Goal: Task Accomplishment & Management: Use online tool/utility

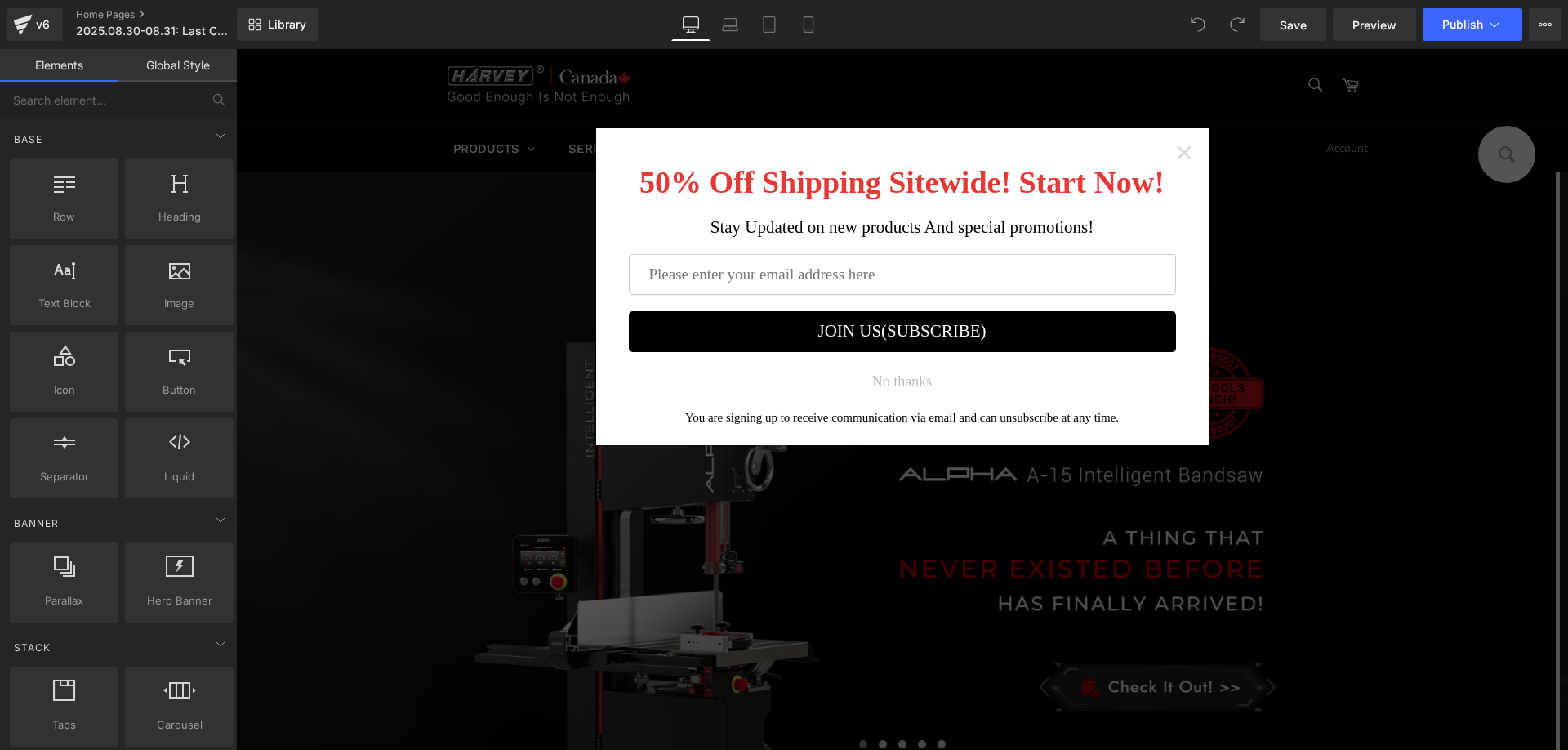
click at [1177, 152] on icon "Close widget" at bounding box center [1184, 152] width 13 height 13
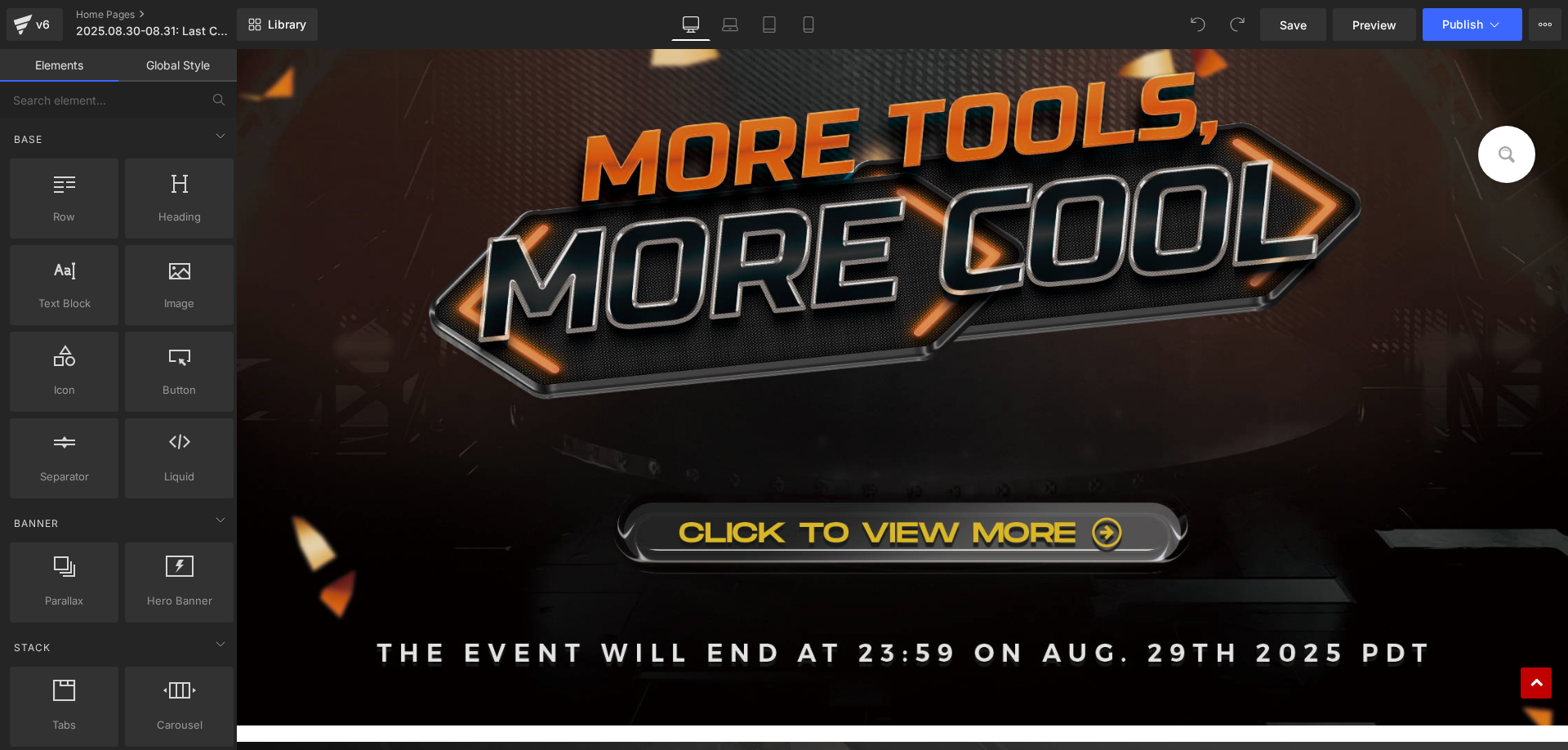
scroll to position [899, 0]
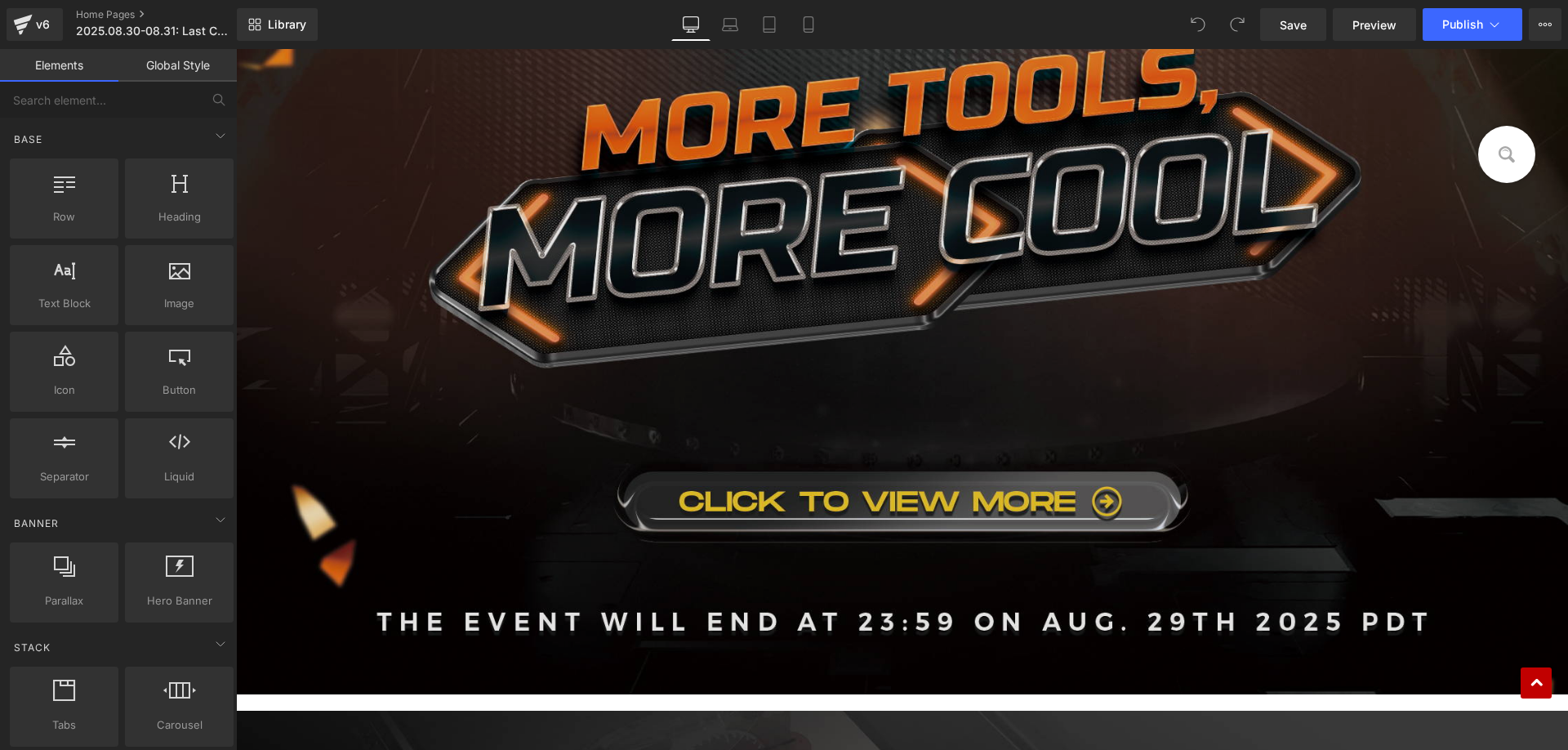
click at [686, 366] on img at bounding box center [903, 304] width 1333 height 780
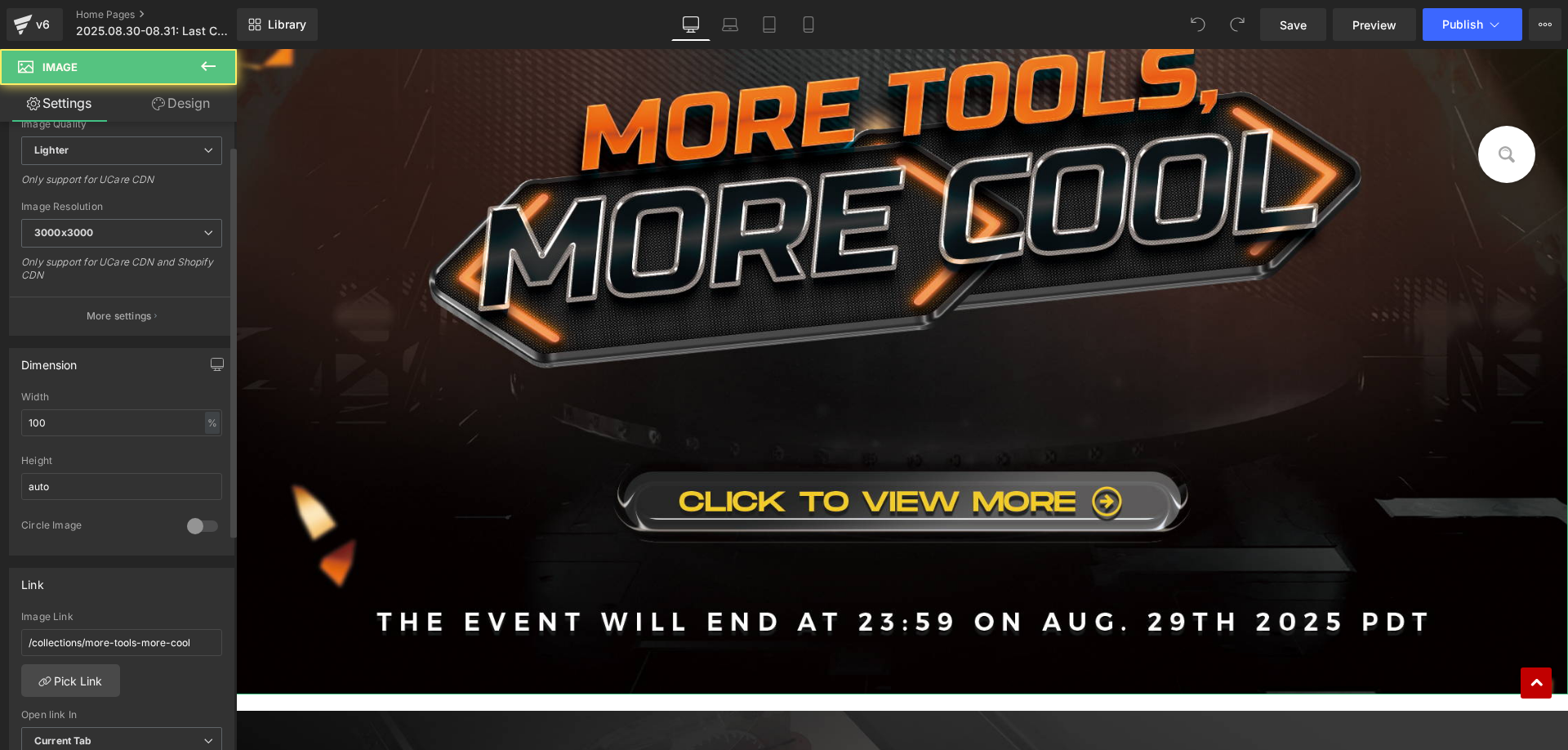
scroll to position [490, 0]
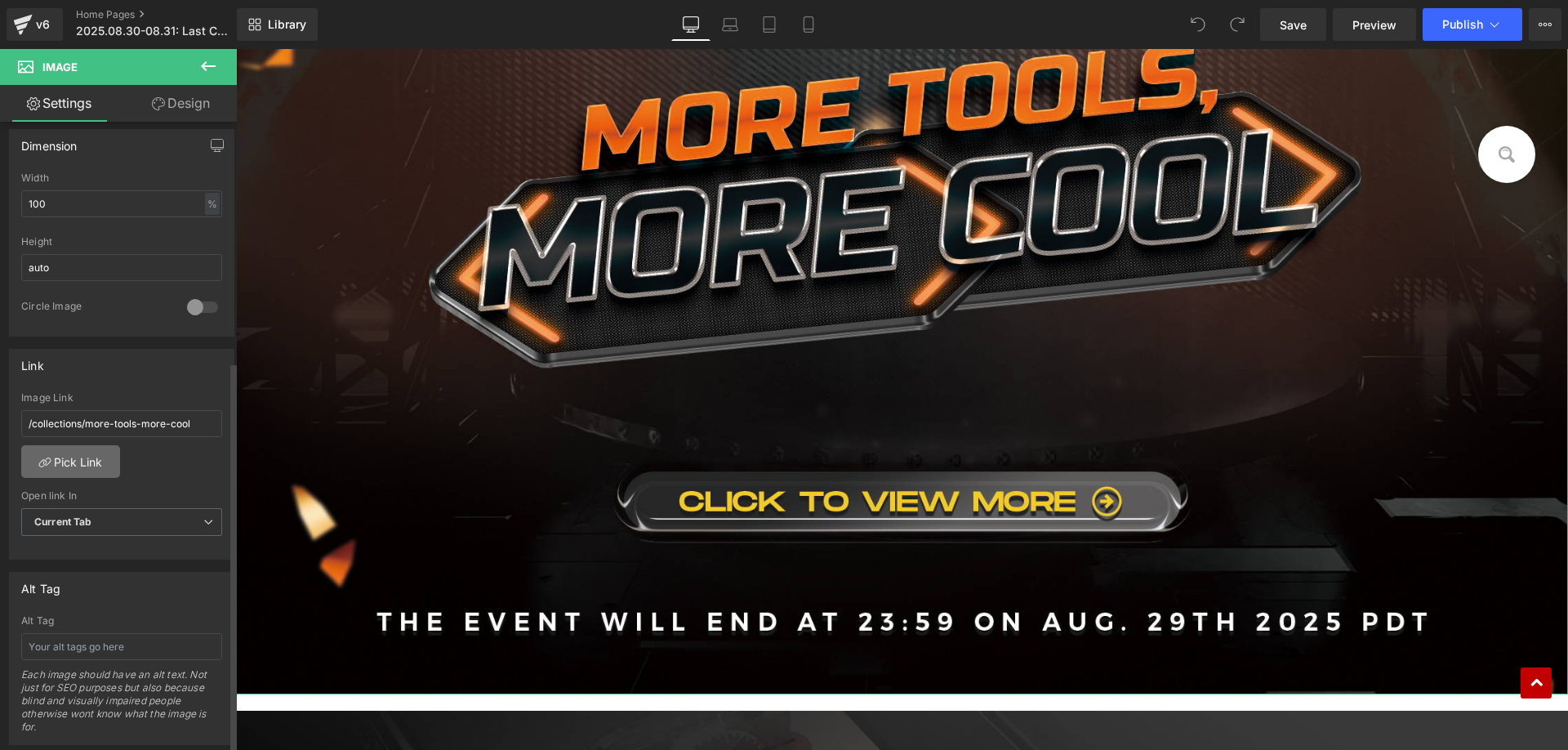
click at [88, 461] on link "Pick Link" at bounding box center [71, 461] width 99 height 33
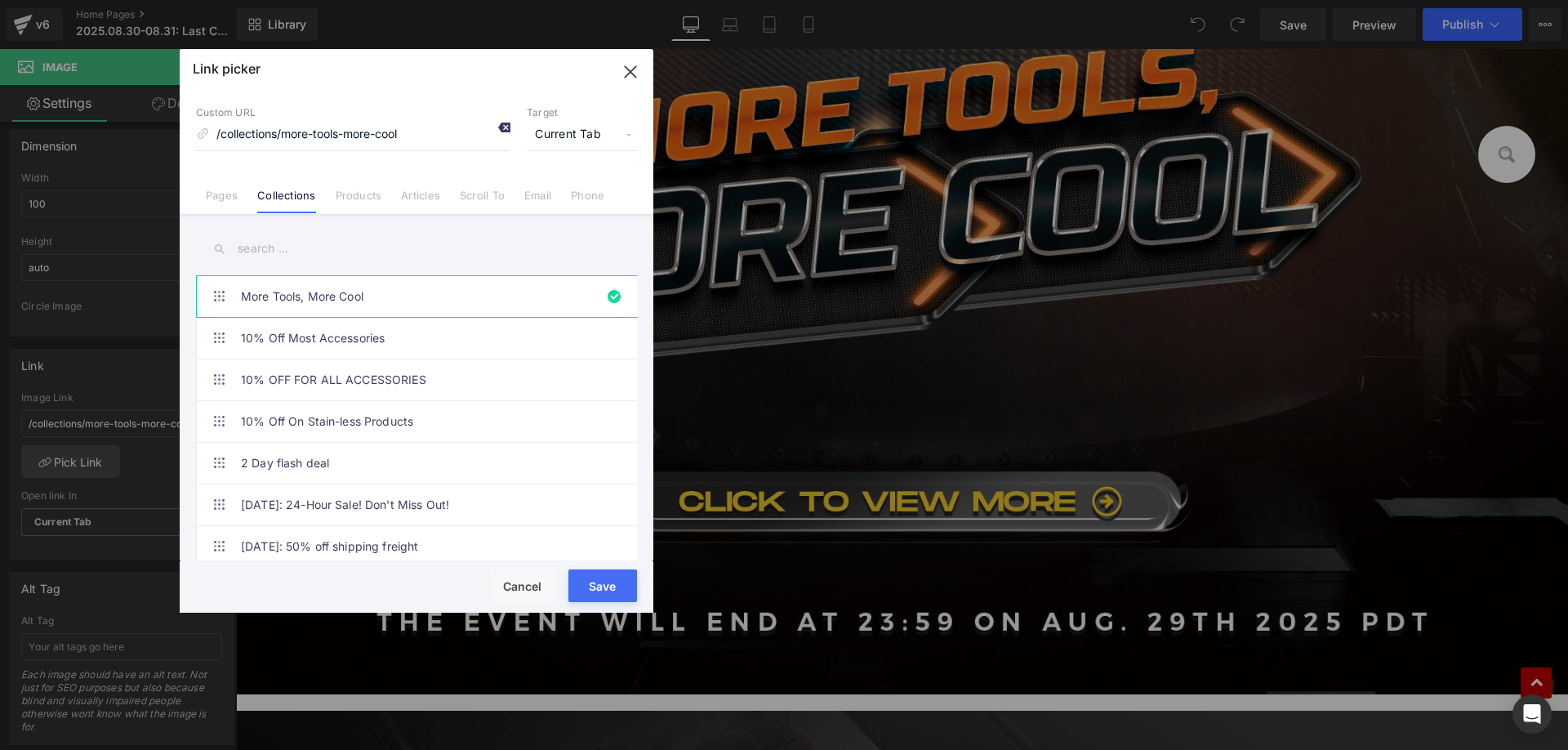
paste input "Last Call for Summer Savings"
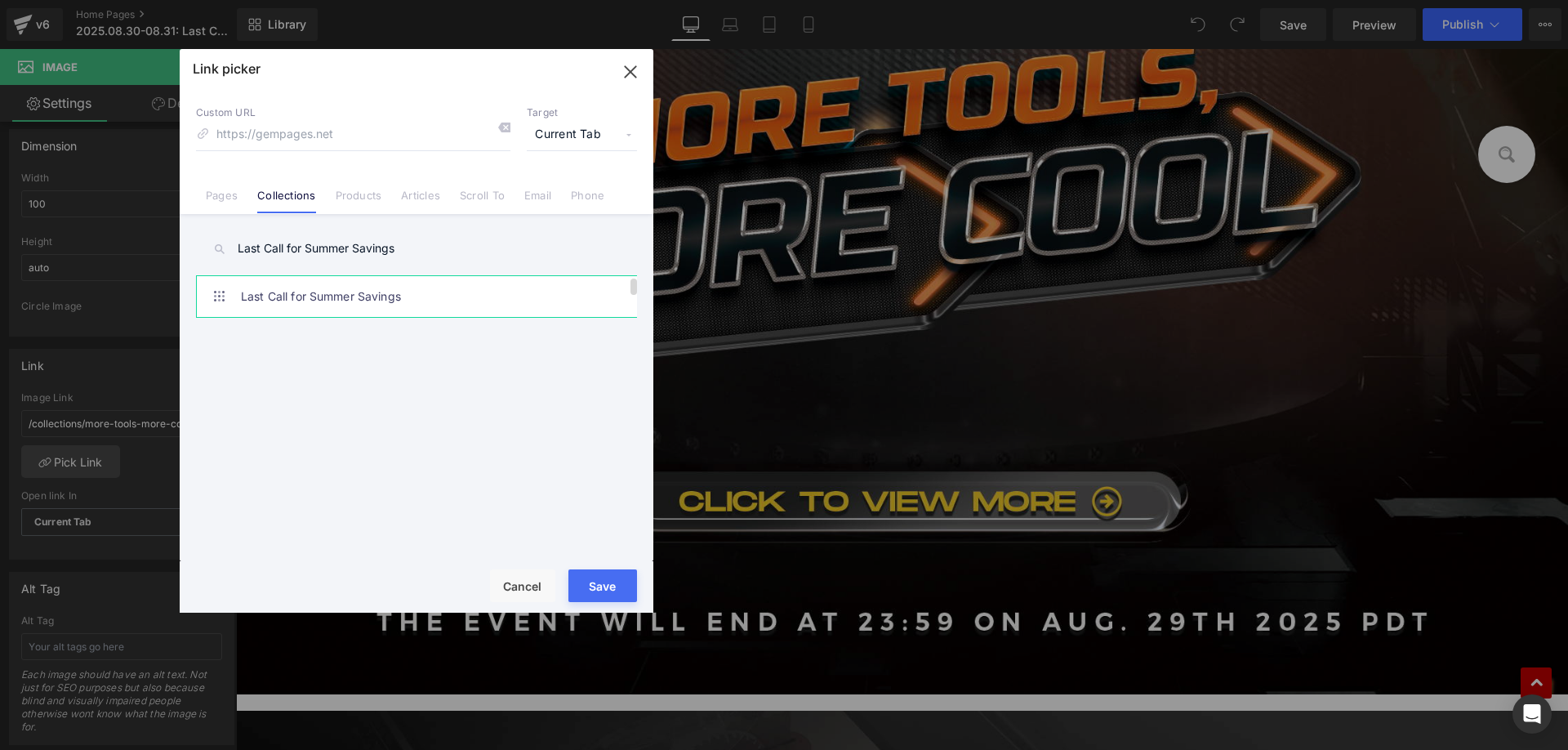
type input "Last Call for Summer Savings"
click at [365, 298] on link "Last Call for Summer Savings" at bounding box center [421, 295] width 360 height 40
type input "/collections/last-call-for-summer-savings"
click at [0, 0] on button "Save" at bounding box center [0, 0] width 0 height 0
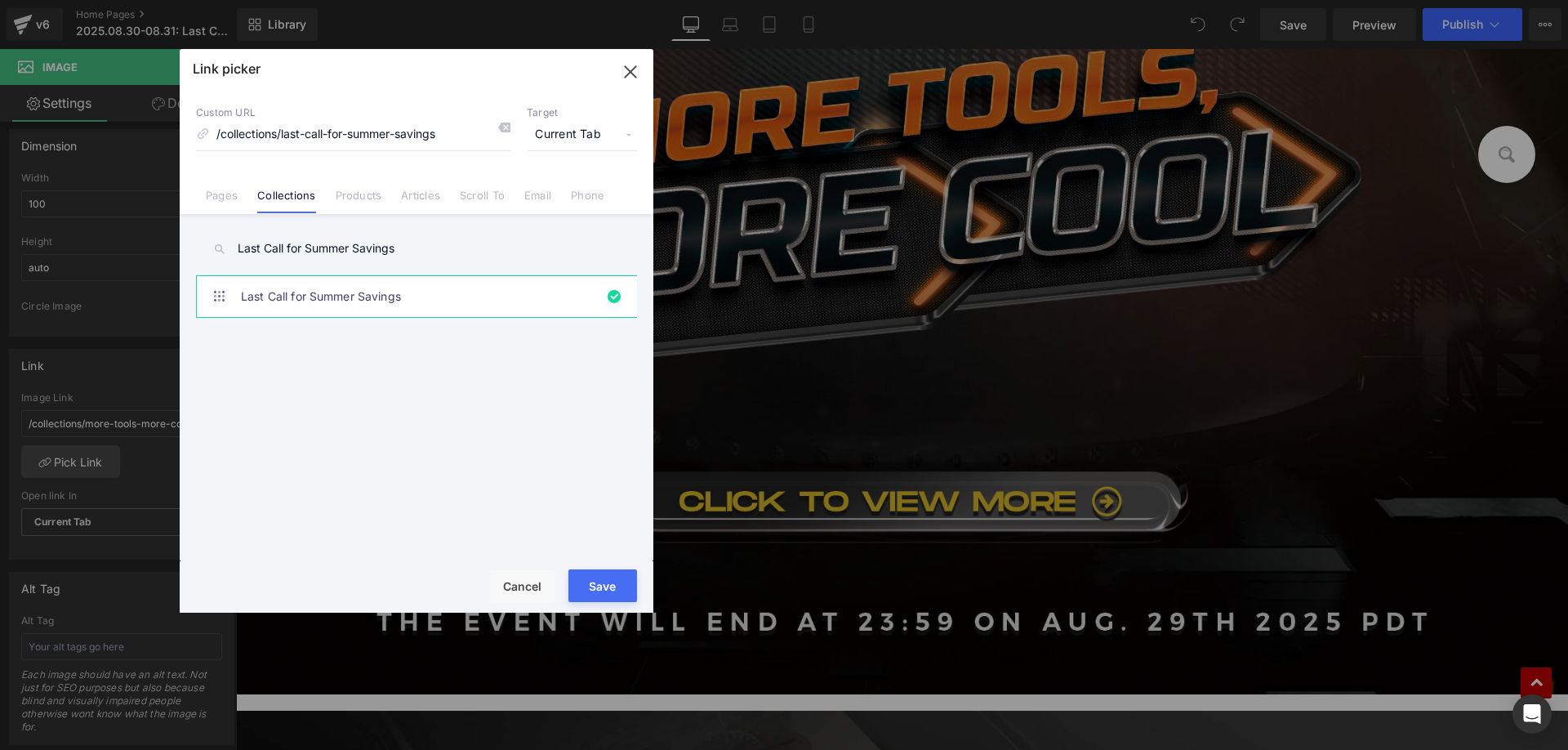
type input "/collections/last-call-for-summer-savings"
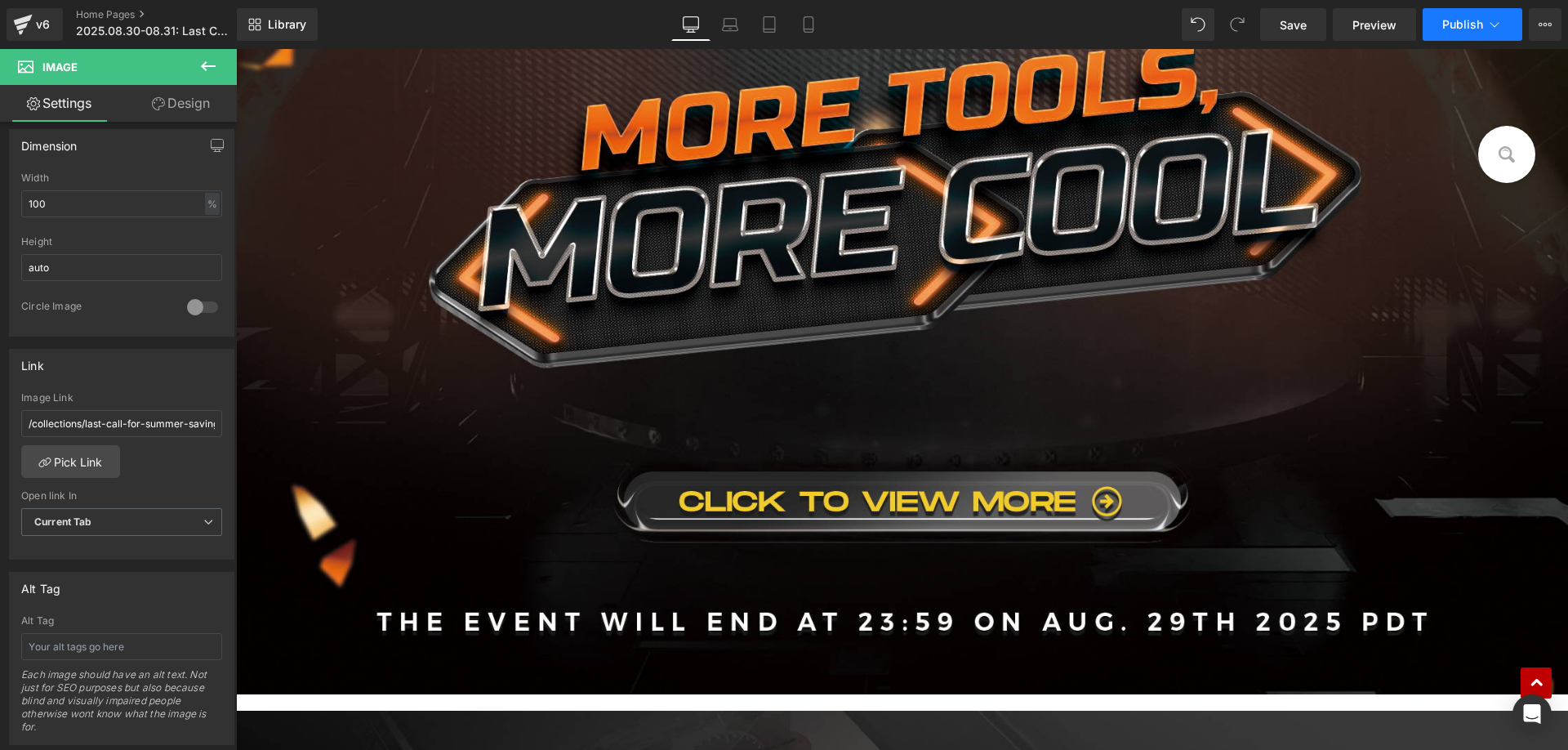
click at [1446, 27] on span "Publish" at bounding box center [1463, 24] width 40 height 13
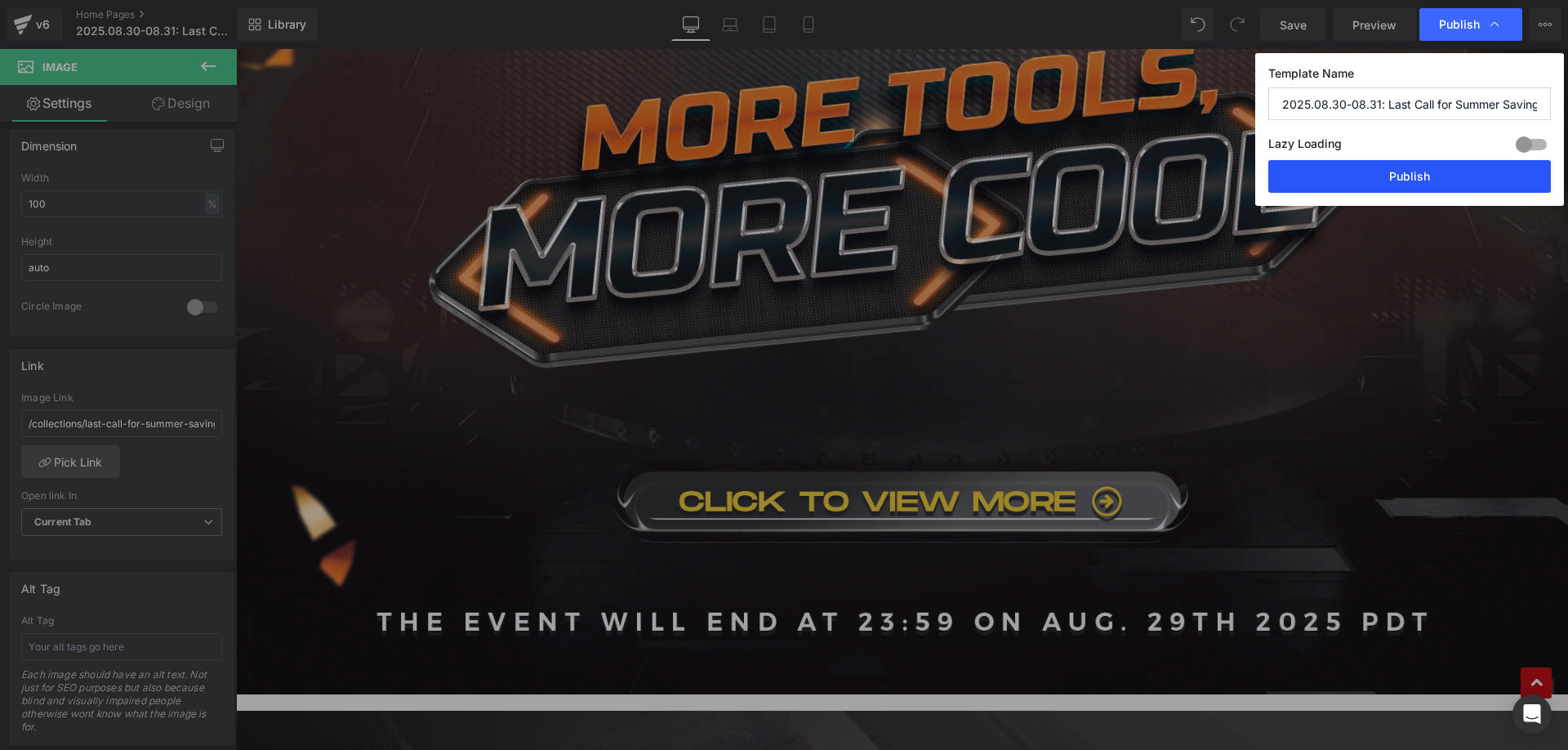
click at [1336, 185] on button "Publish" at bounding box center [1410, 176] width 282 height 33
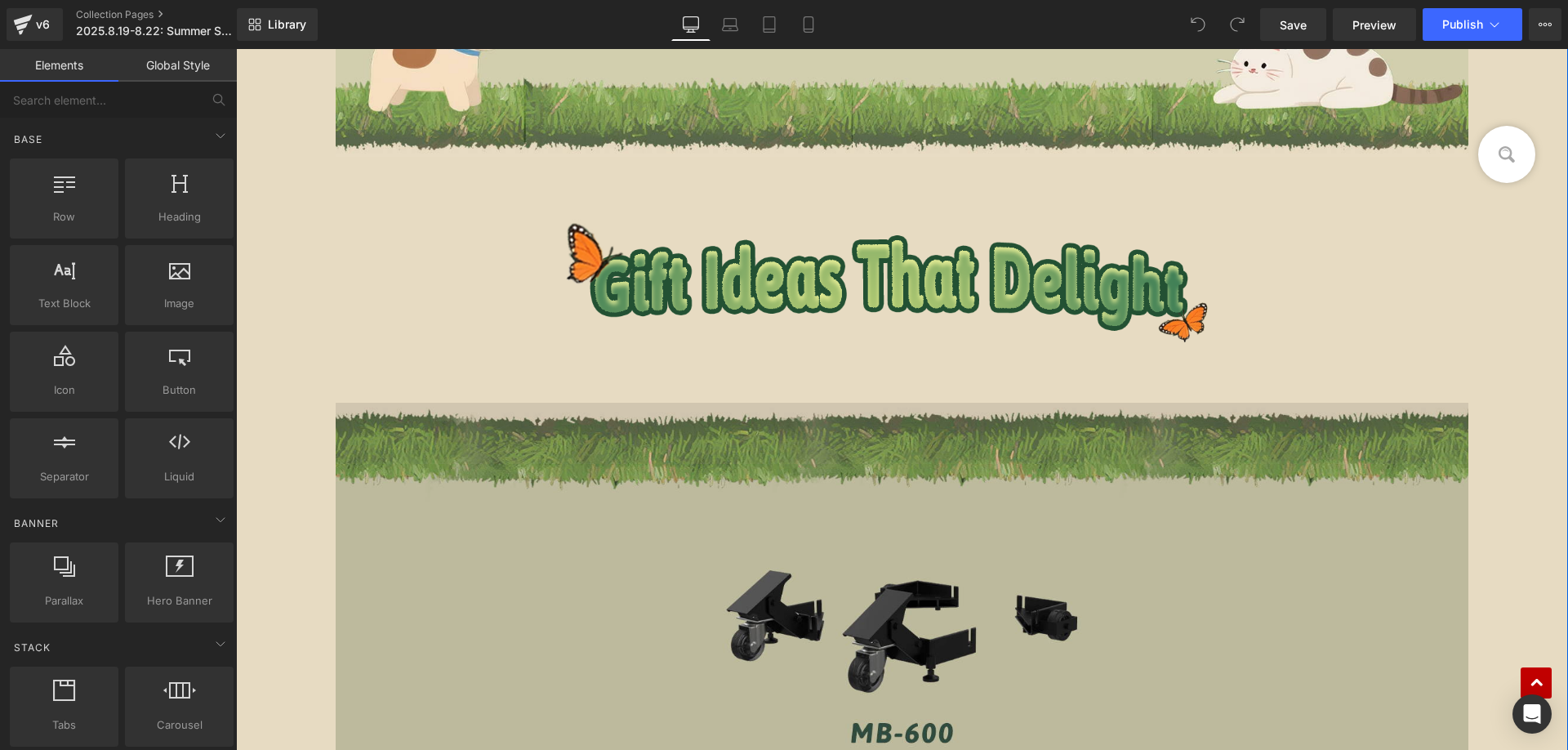
scroll to position [4166, 0]
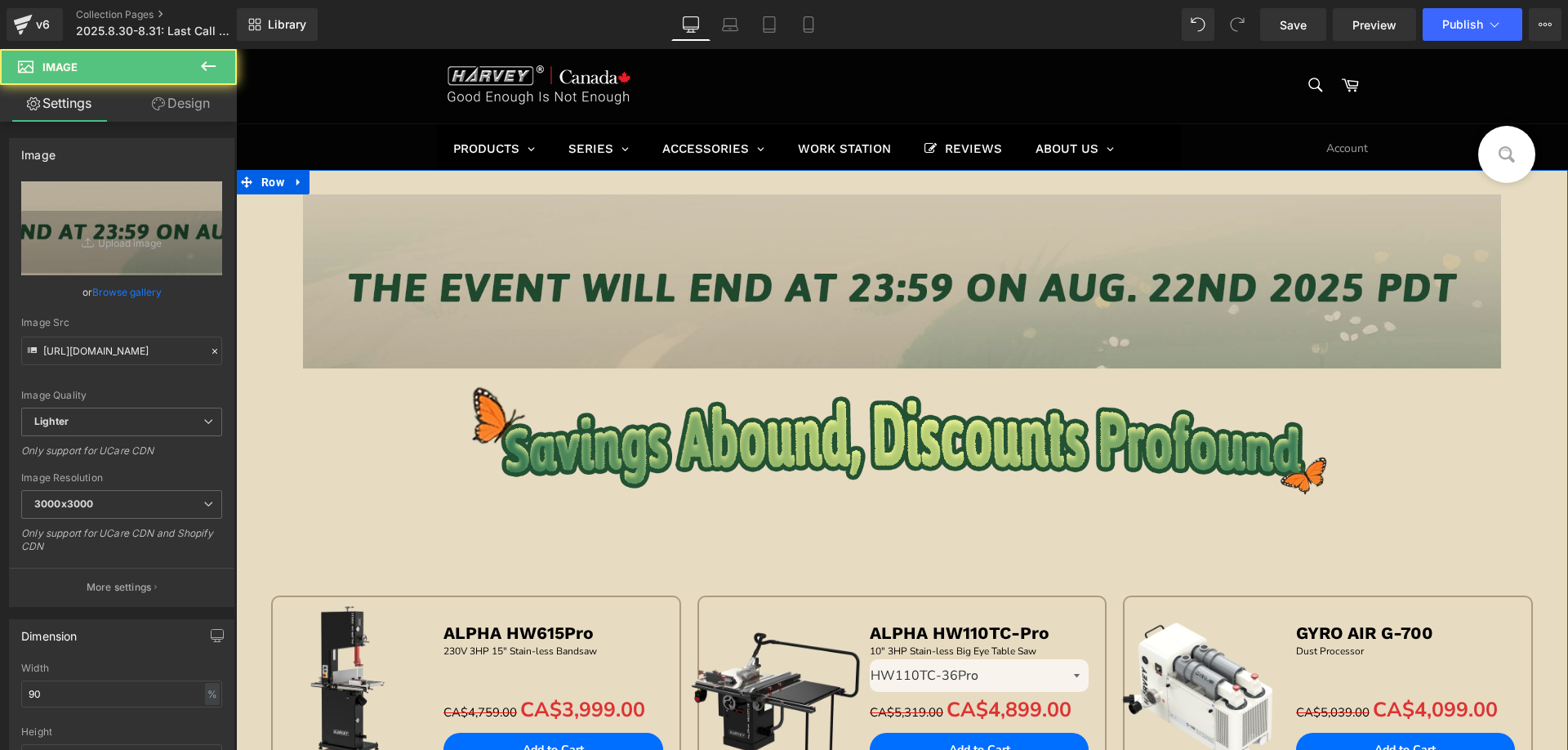
click at [934, 281] on img at bounding box center [903, 281] width 1199 height 174
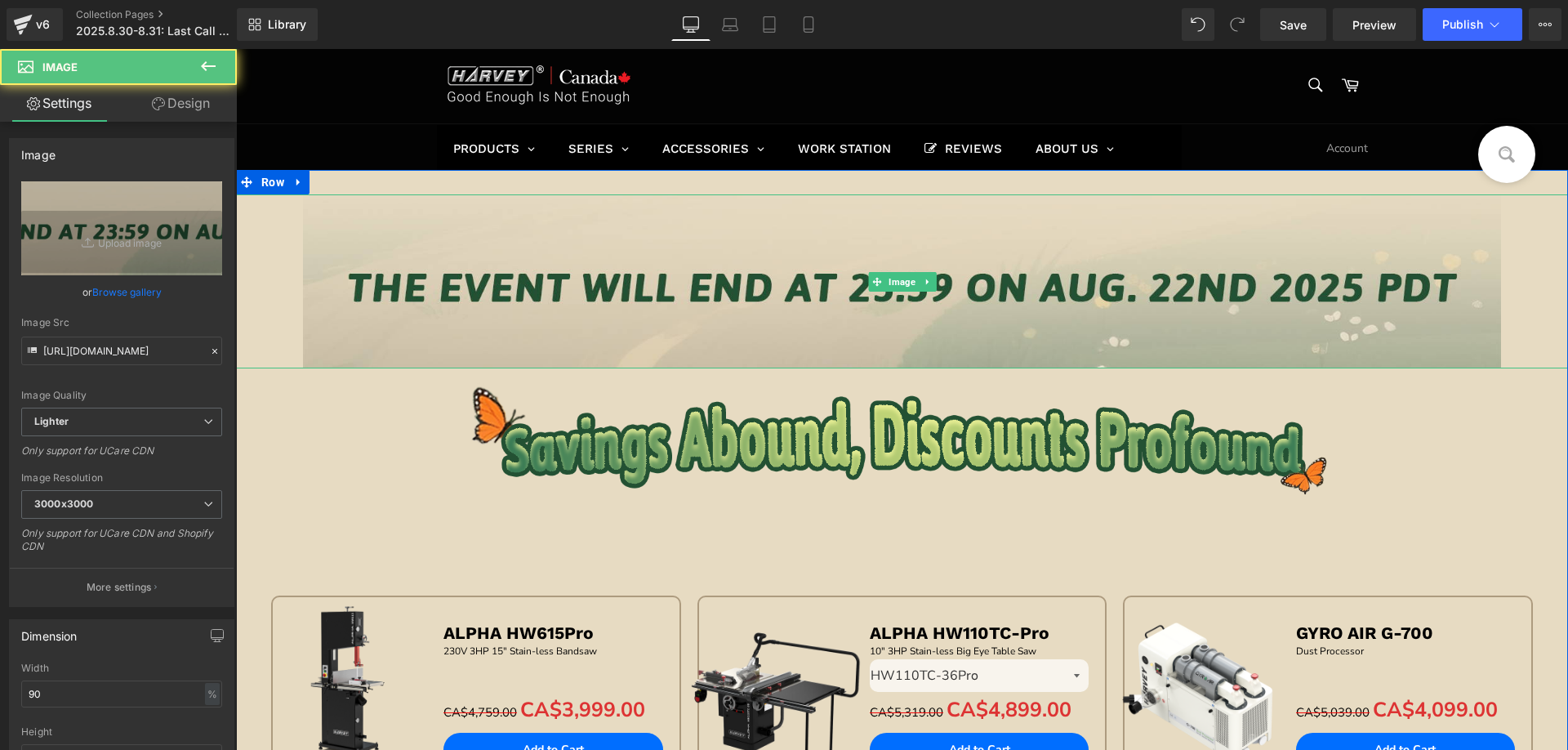
click at [925, 286] on link at bounding box center [927, 281] width 17 height 20
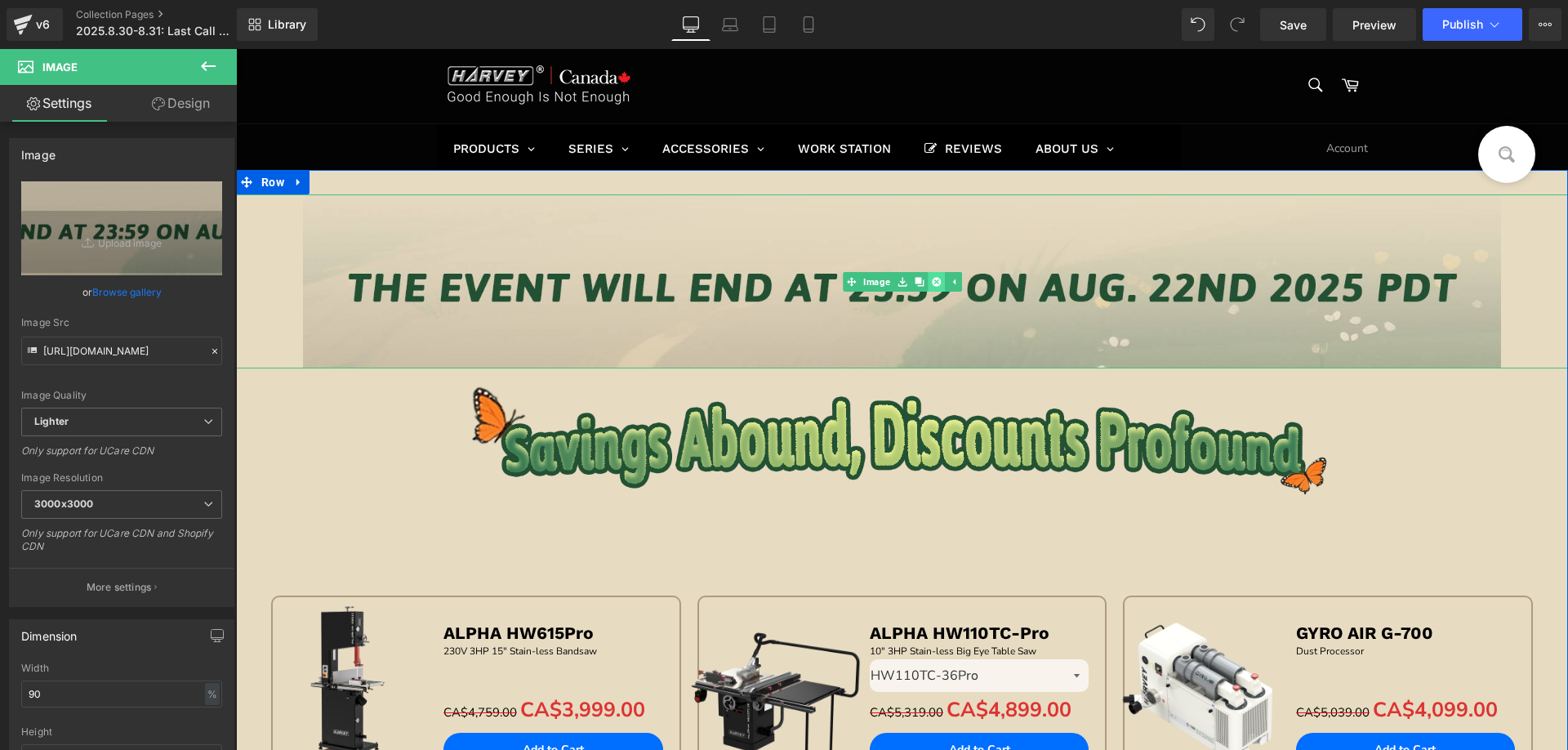
click at [933, 283] on icon at bounding box center [936, 281] width 9 height 9
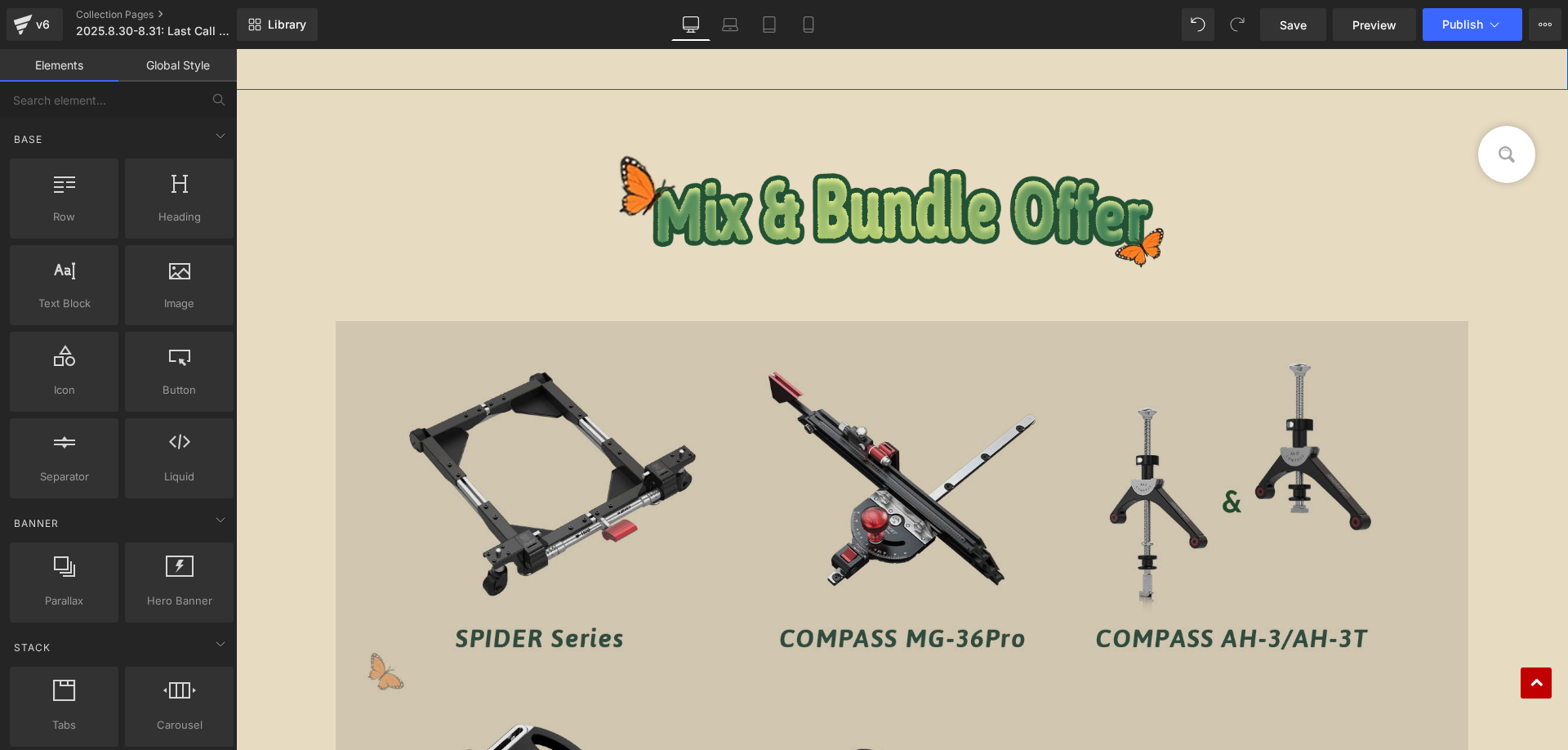
scroll to position [1143, 0]
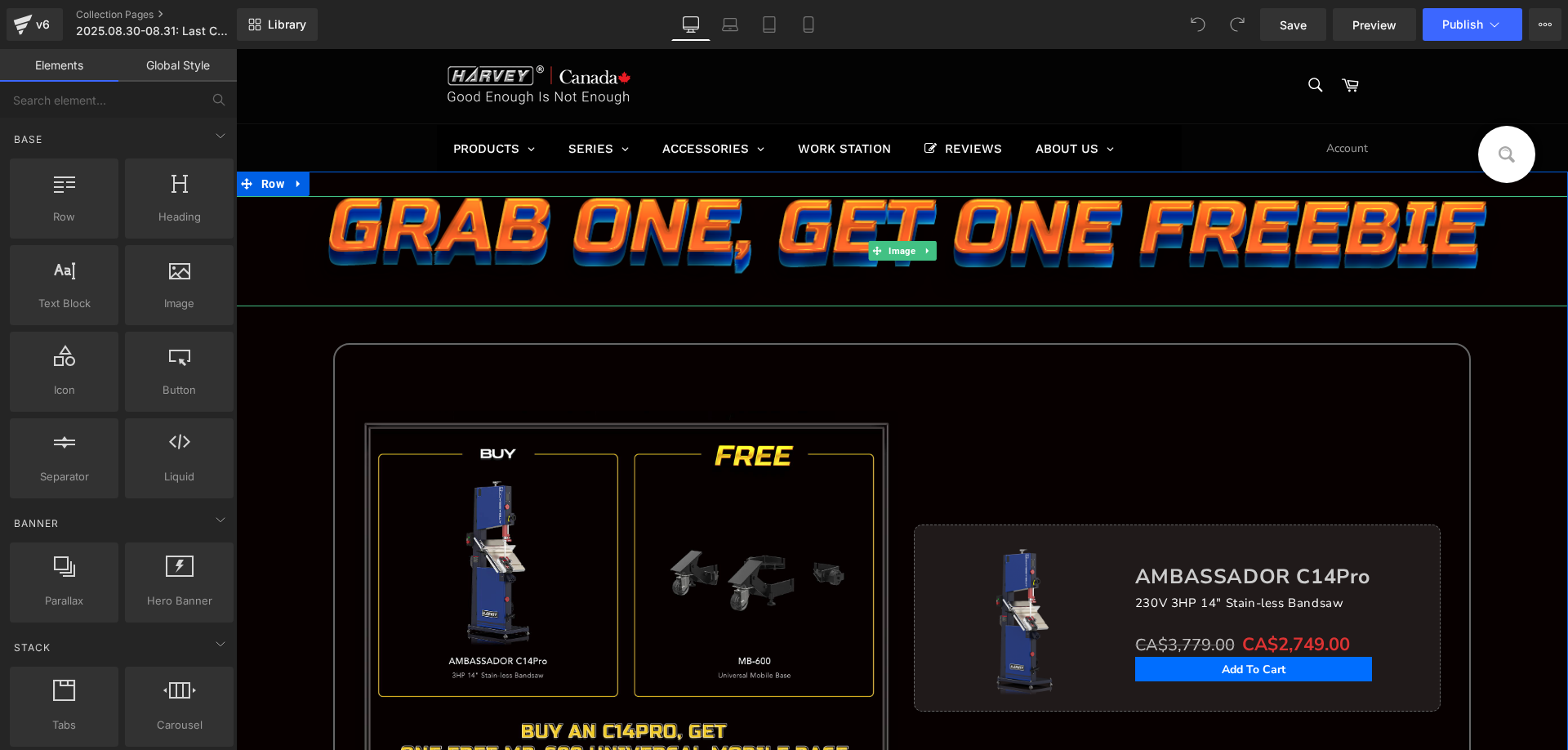
click at [923, 247] on icon at bounding box center [928, 250] width 9 height 9
click at [931, 247] on icon at bounding box center [936, 251] width 9 height 9
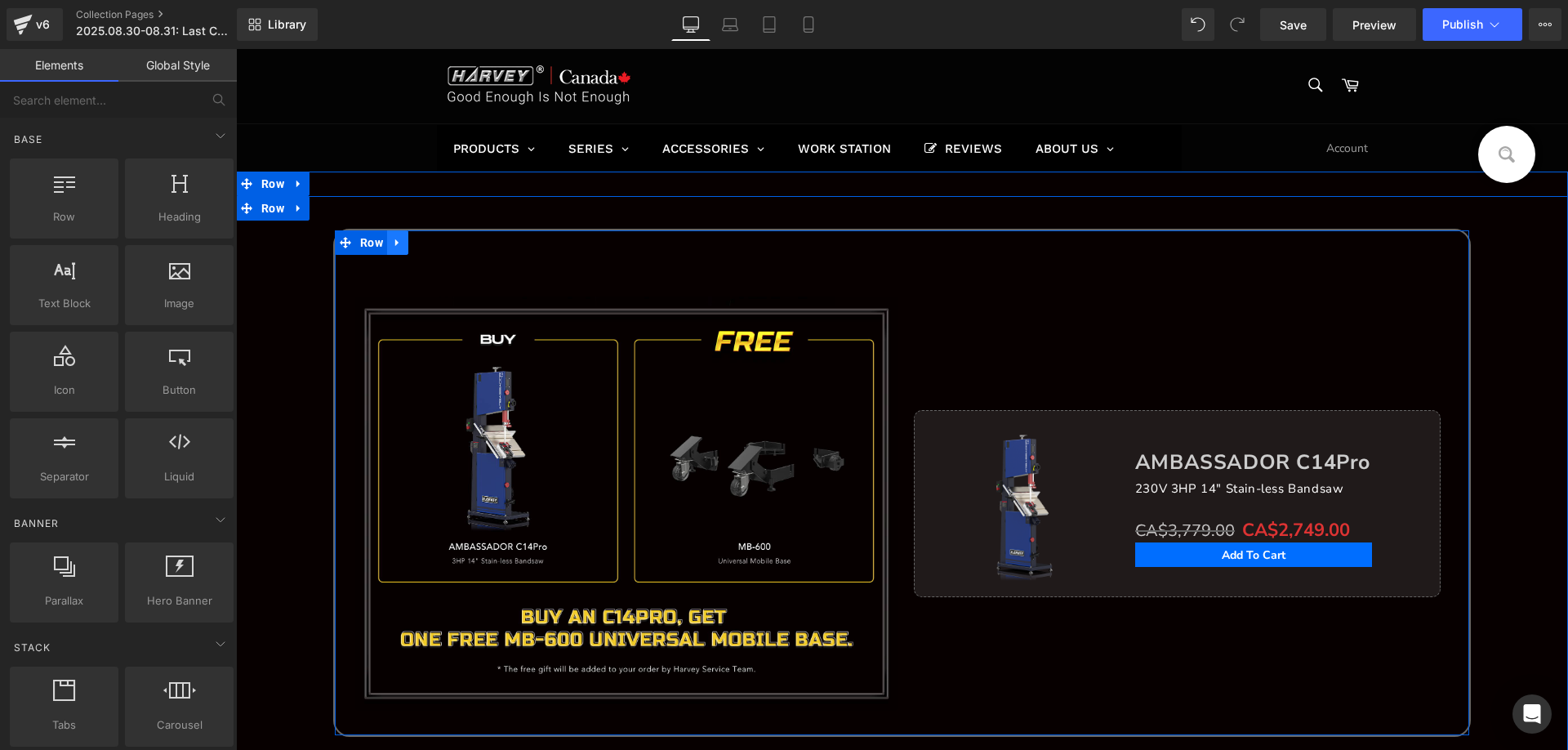
click at [395, 244] on icon at bounding box center [396, 243] width 3 height 8
click at [435, 247] on icon at bounding box center [440, 243] width 11 height 11
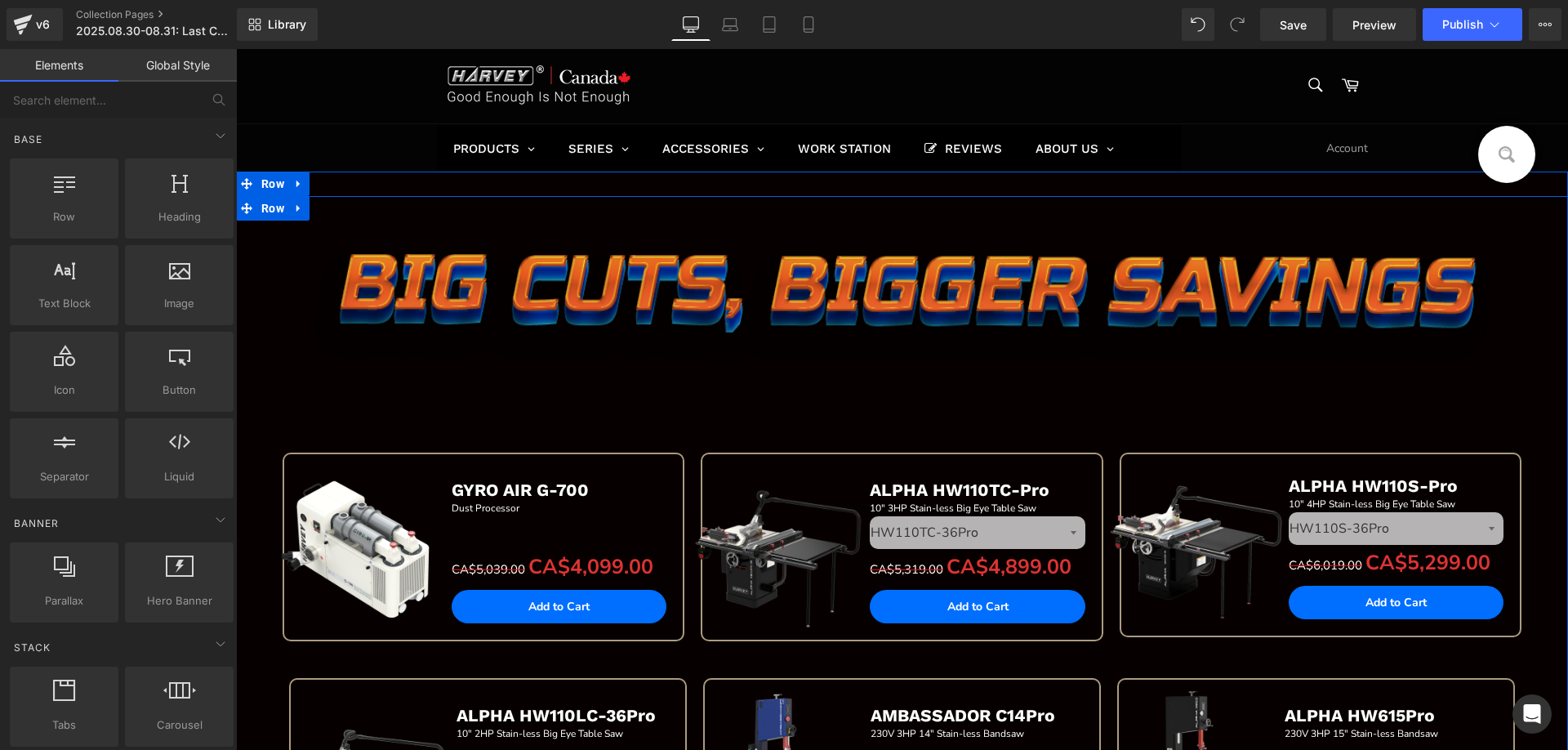
click at [863, 287] on img at bounding box center [902, 310] width 1177 height 114
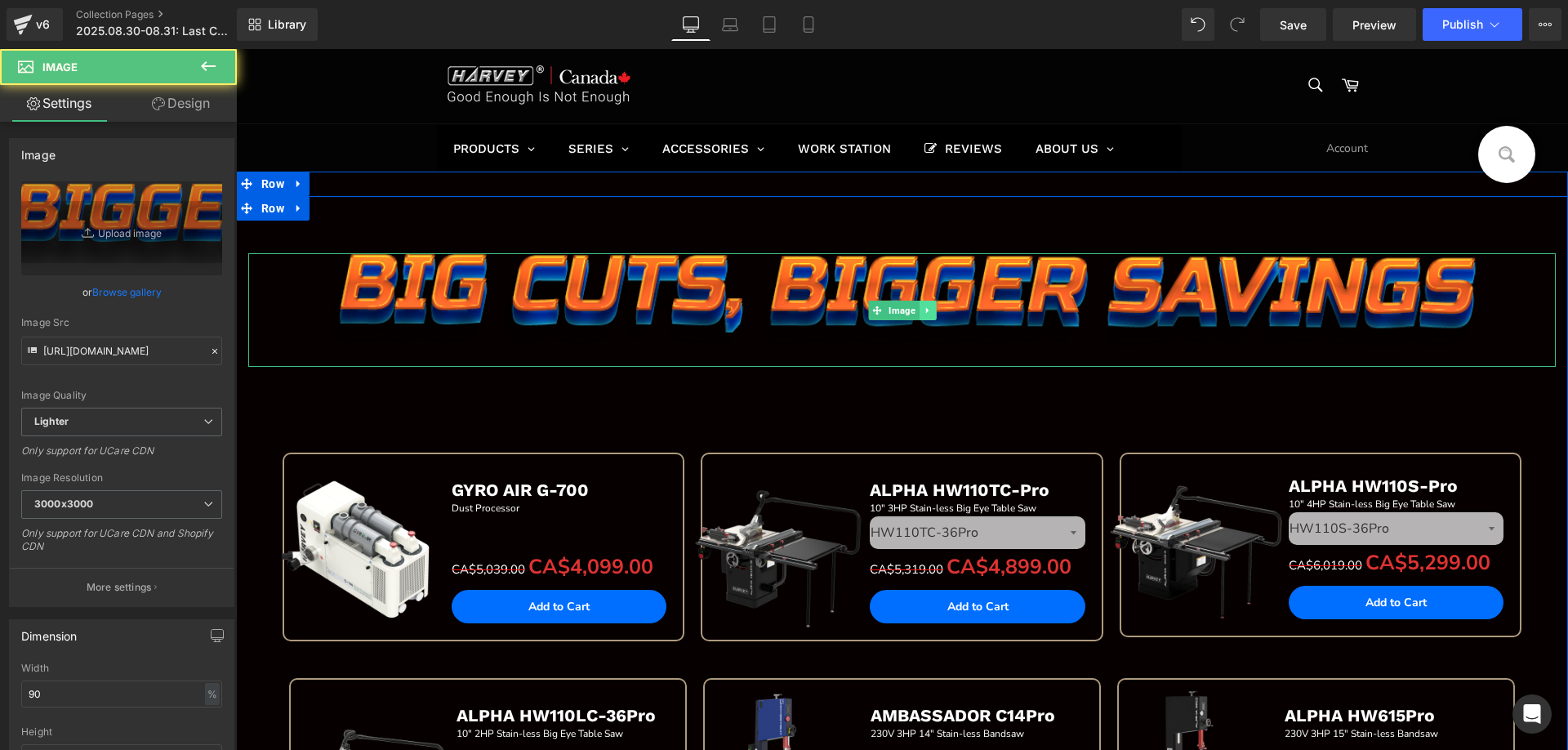
click at [925, 309] on icon at bounding box center [926, 310] width 3 height 6
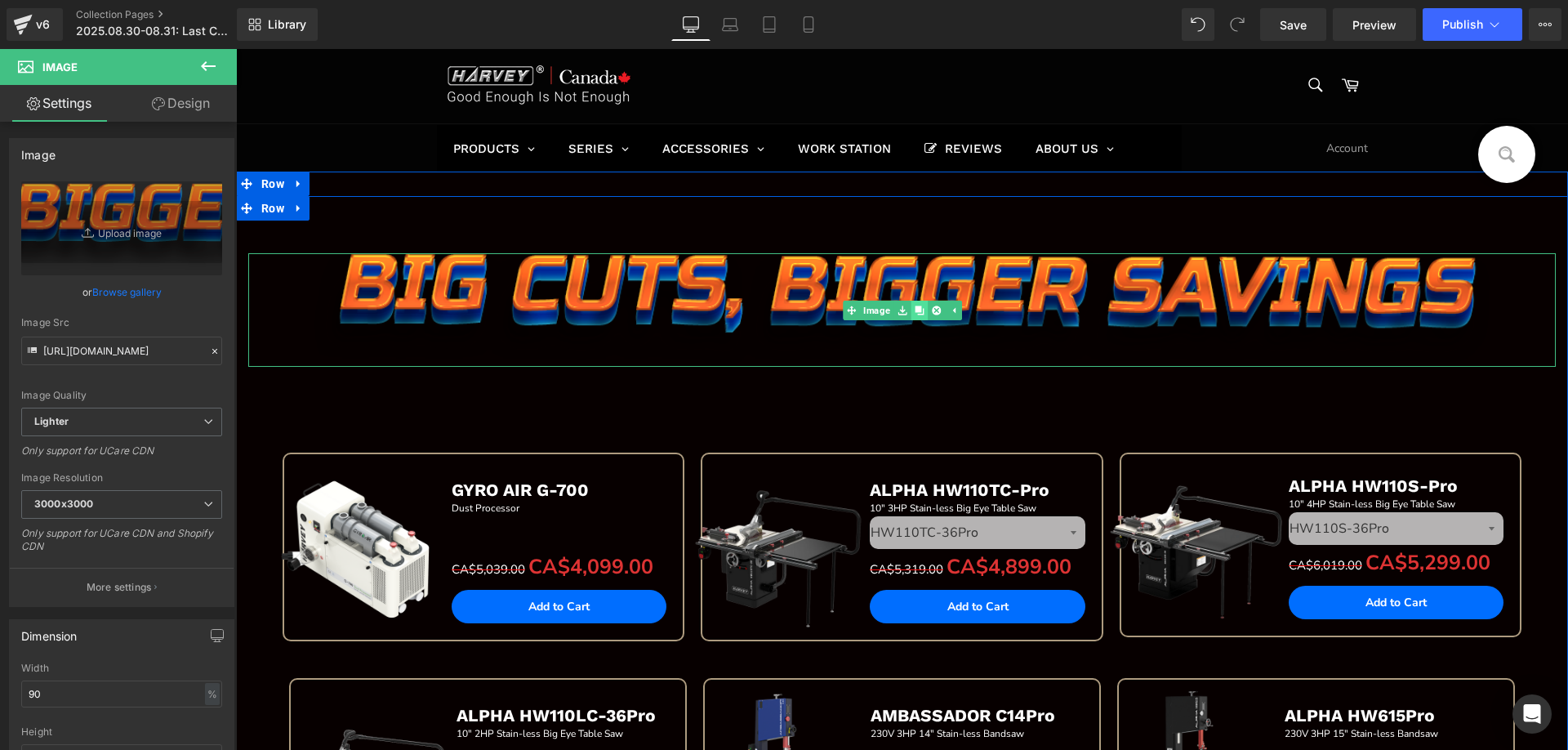
click at [915, 311] on icon at bounding box center [920, 311] width 9 height 9
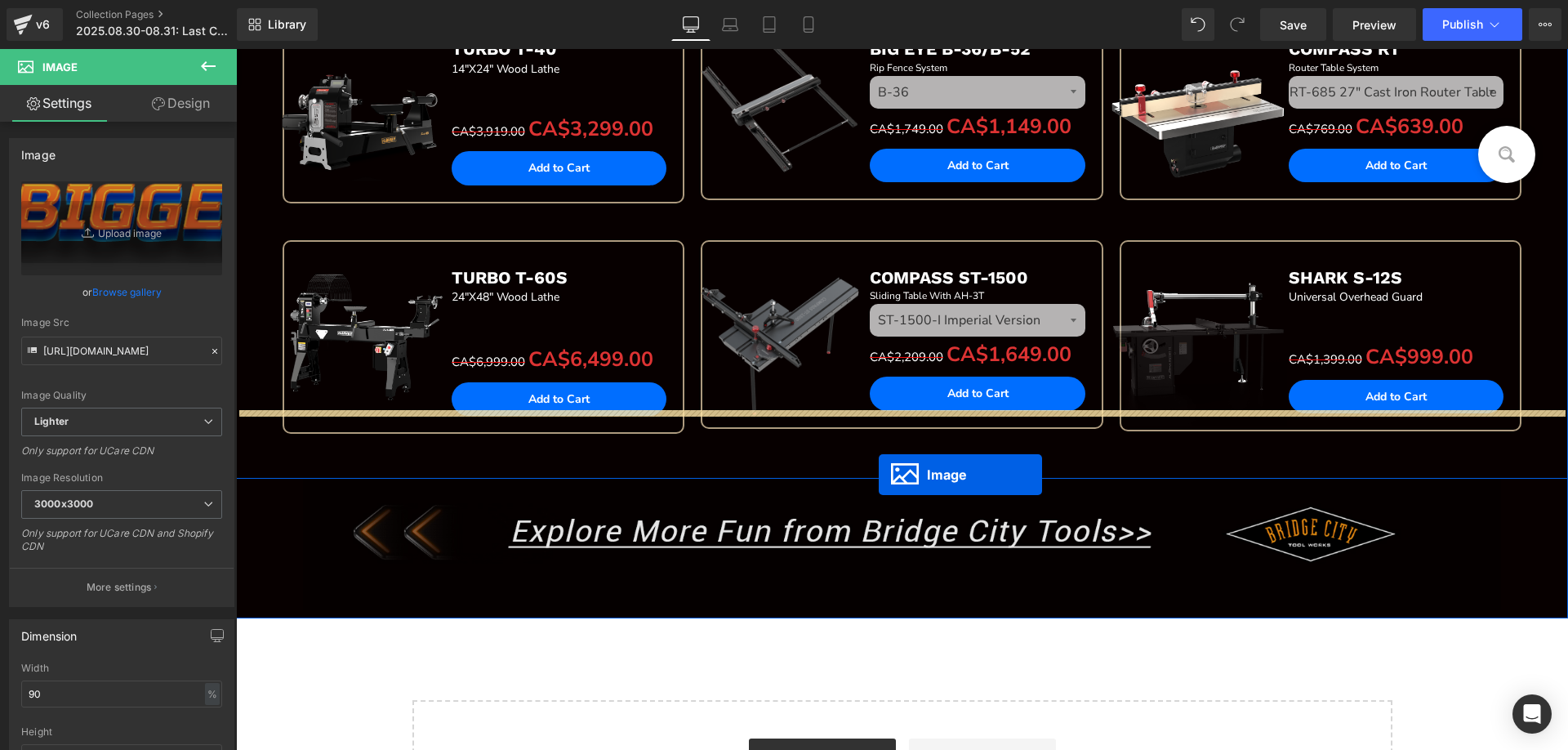
scroll to position [1061, 0]
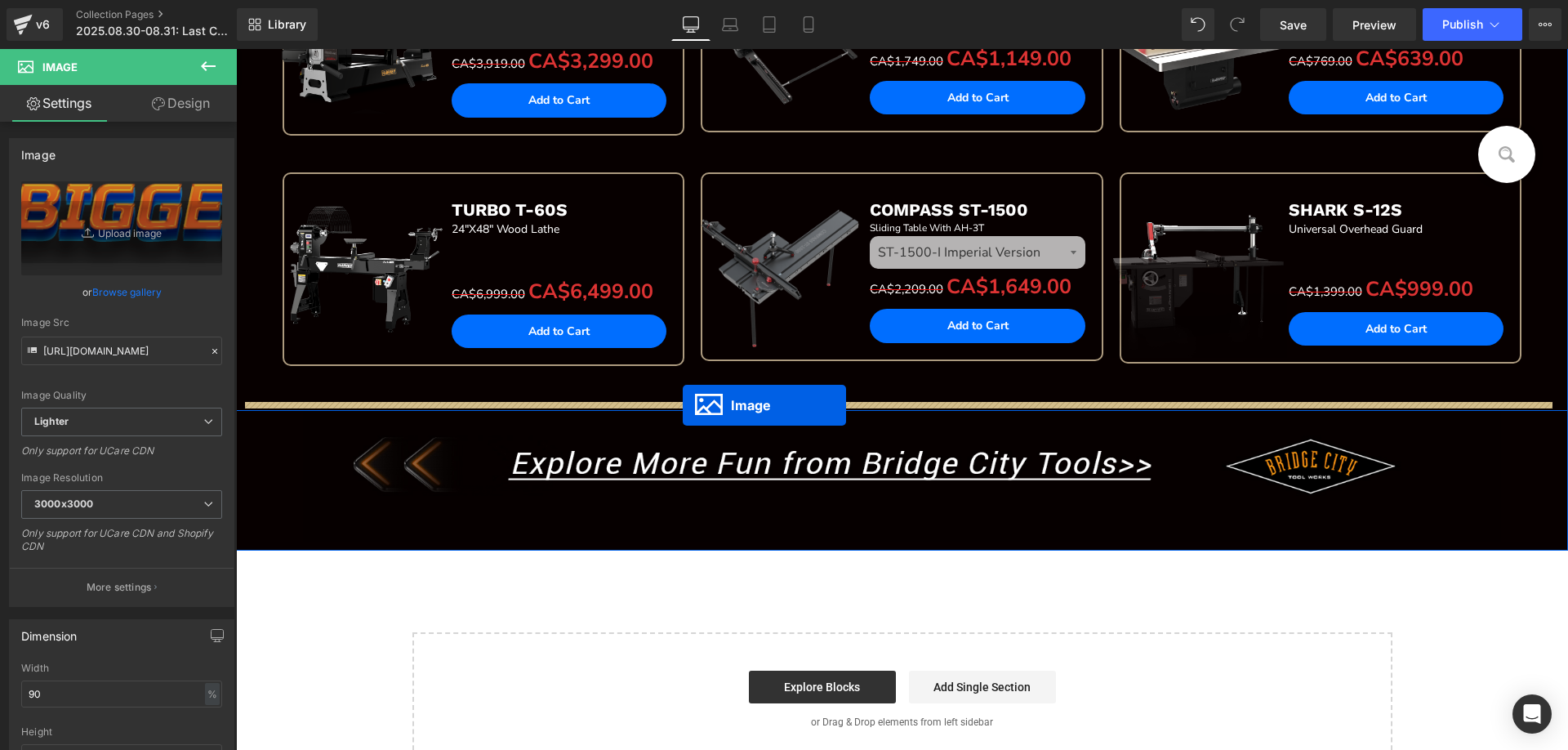
drag, startPoint x: 872, startPoint y: 487, endPoint x: 683, endPoint y: 406, distance: 205.6
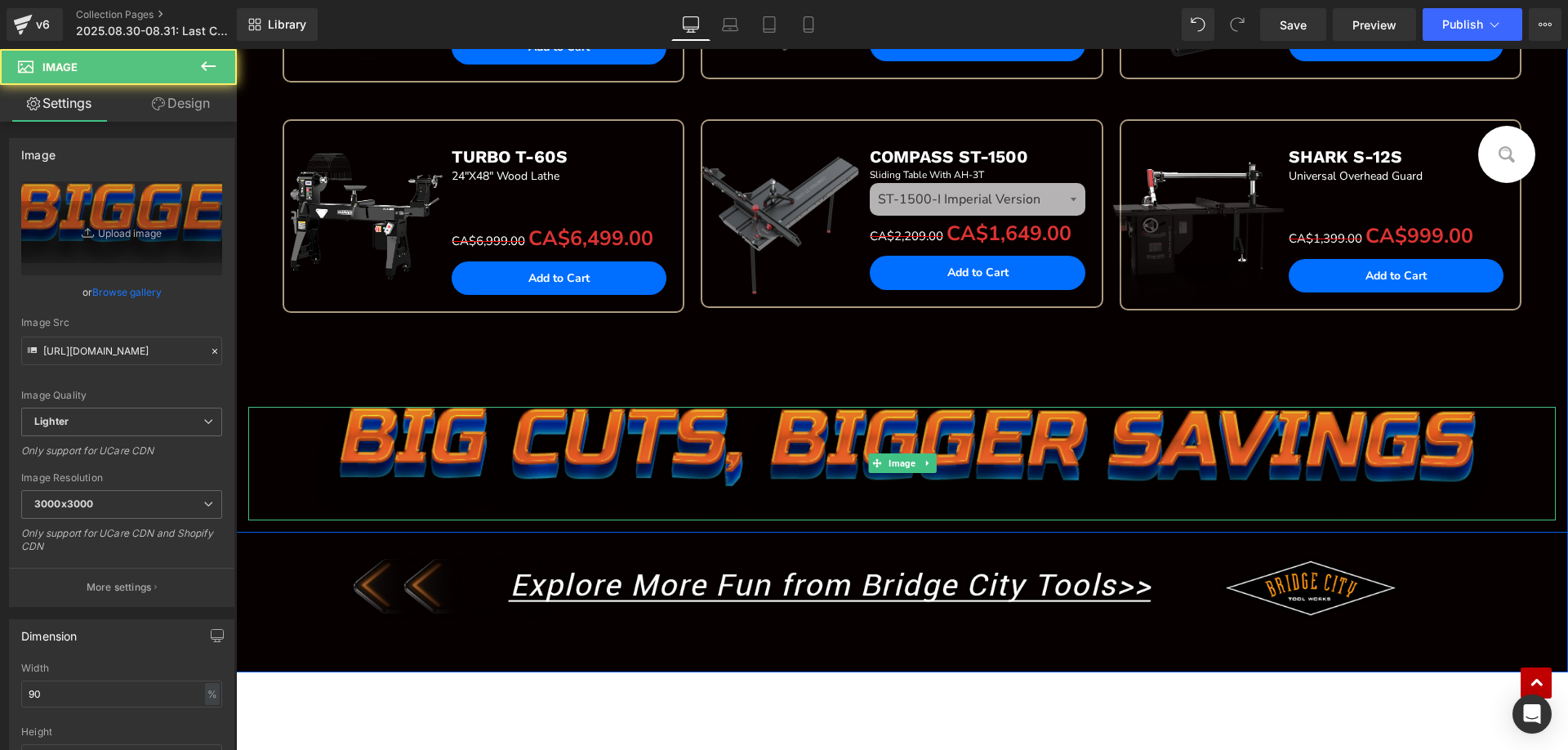
scroll to position [1042, 0]
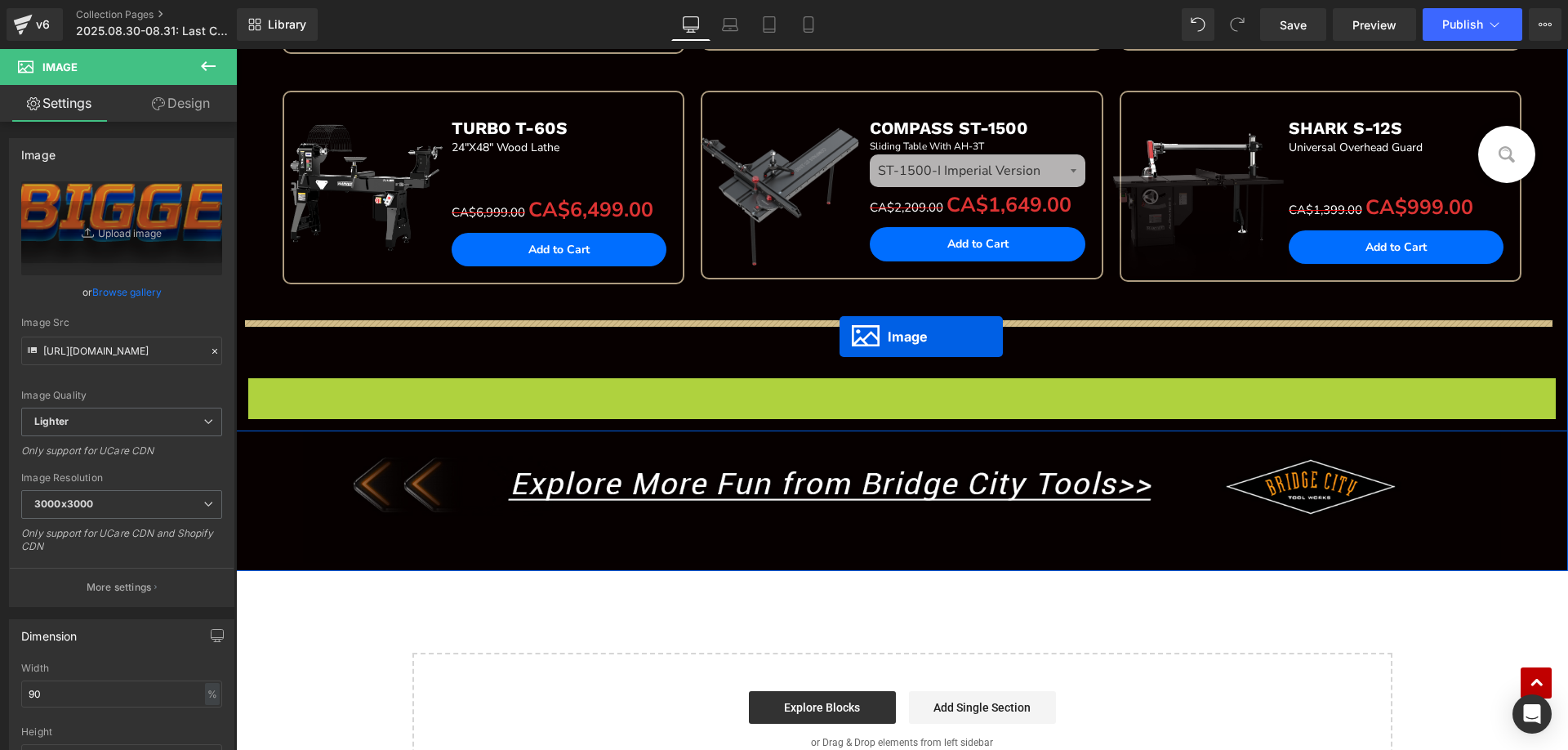
drag, startPoint x: 869, startPoint y: 437, endPoint x: 840, endPoint y: 337, distance: 104.1
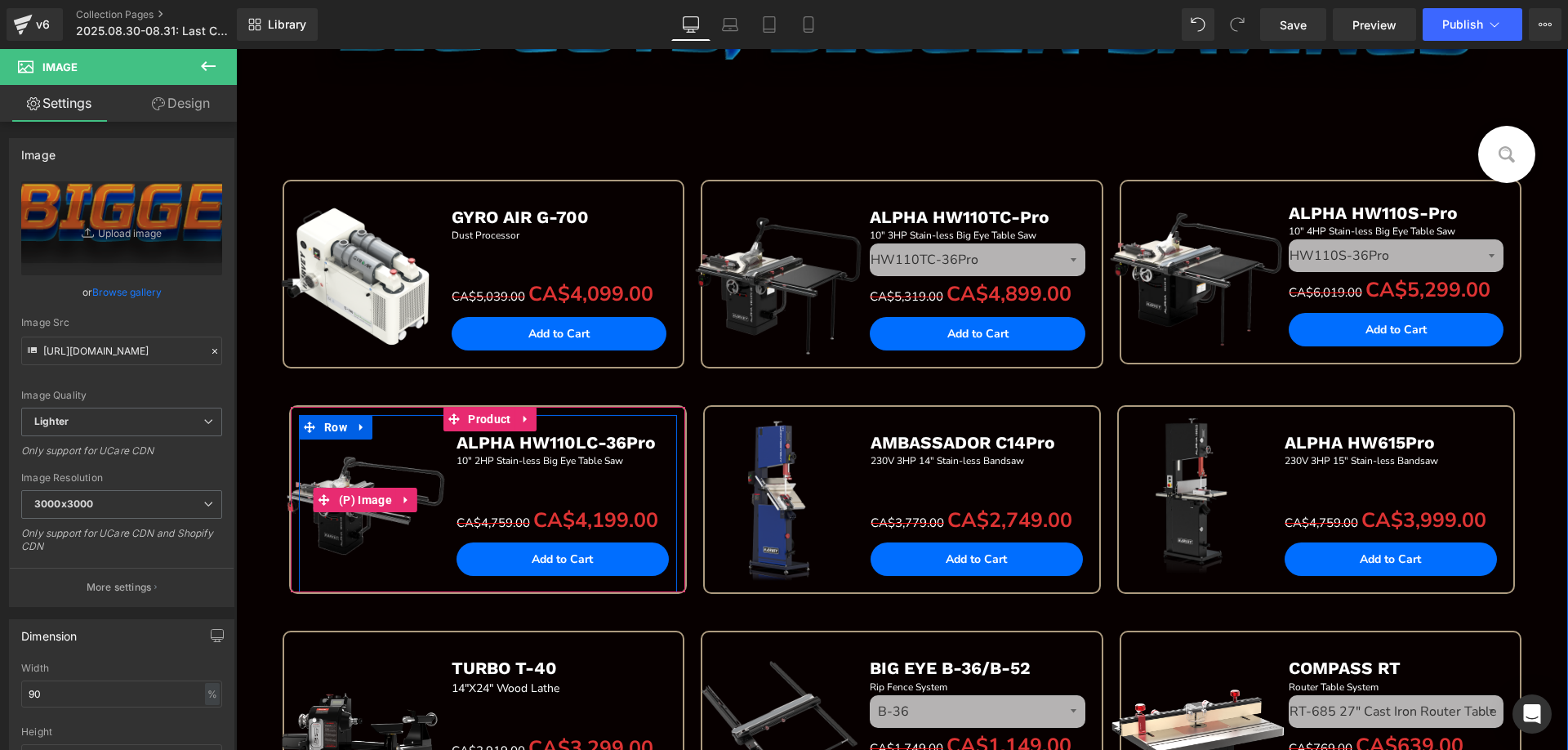
scroll to position [225, 0]
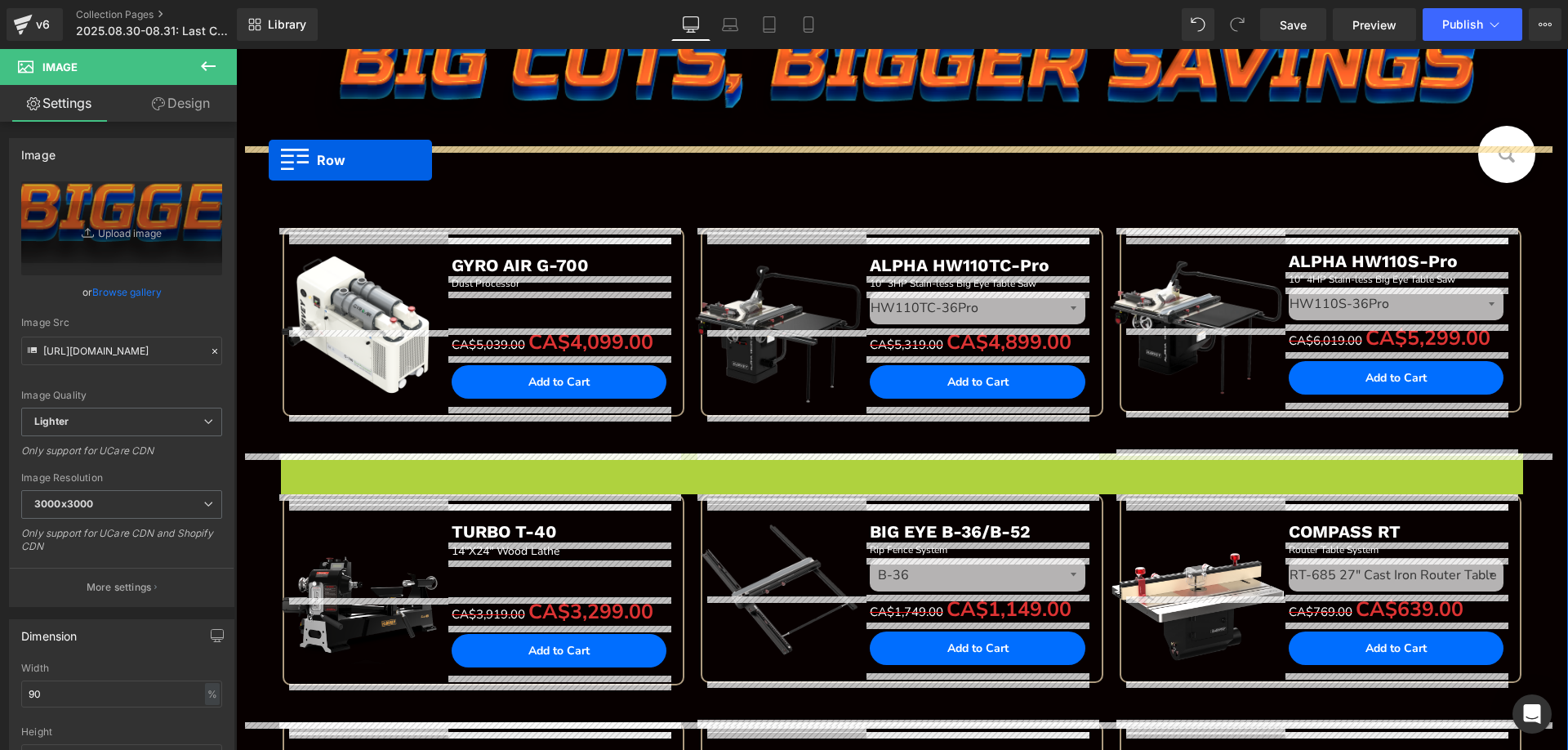
drag, startPoint x: 281, startPoint y: 467, endPoint x: 269, endPoint y: 160, distance: 307.2
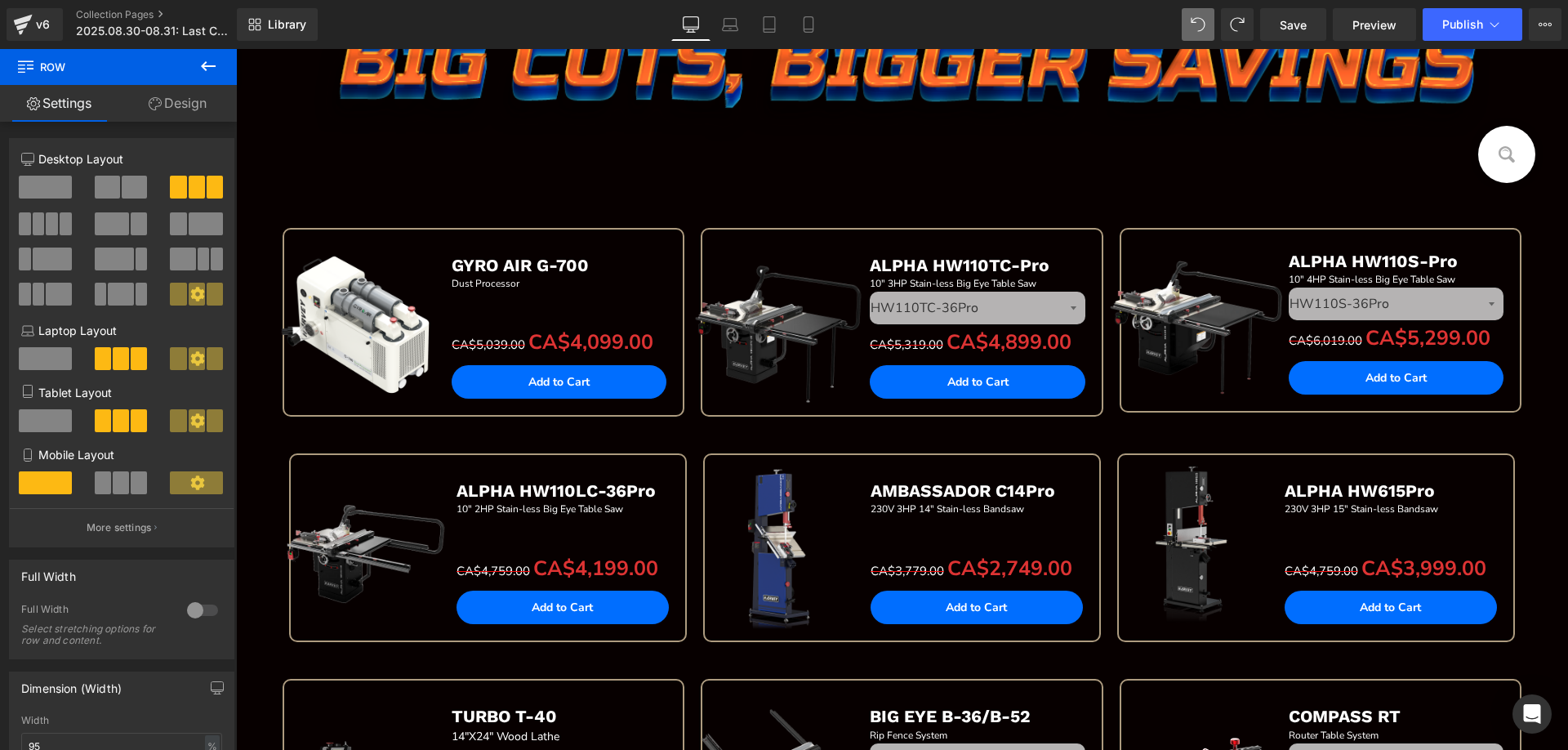
click at [218, 69] on button at bounding box center [208, 67] width 57 height 36
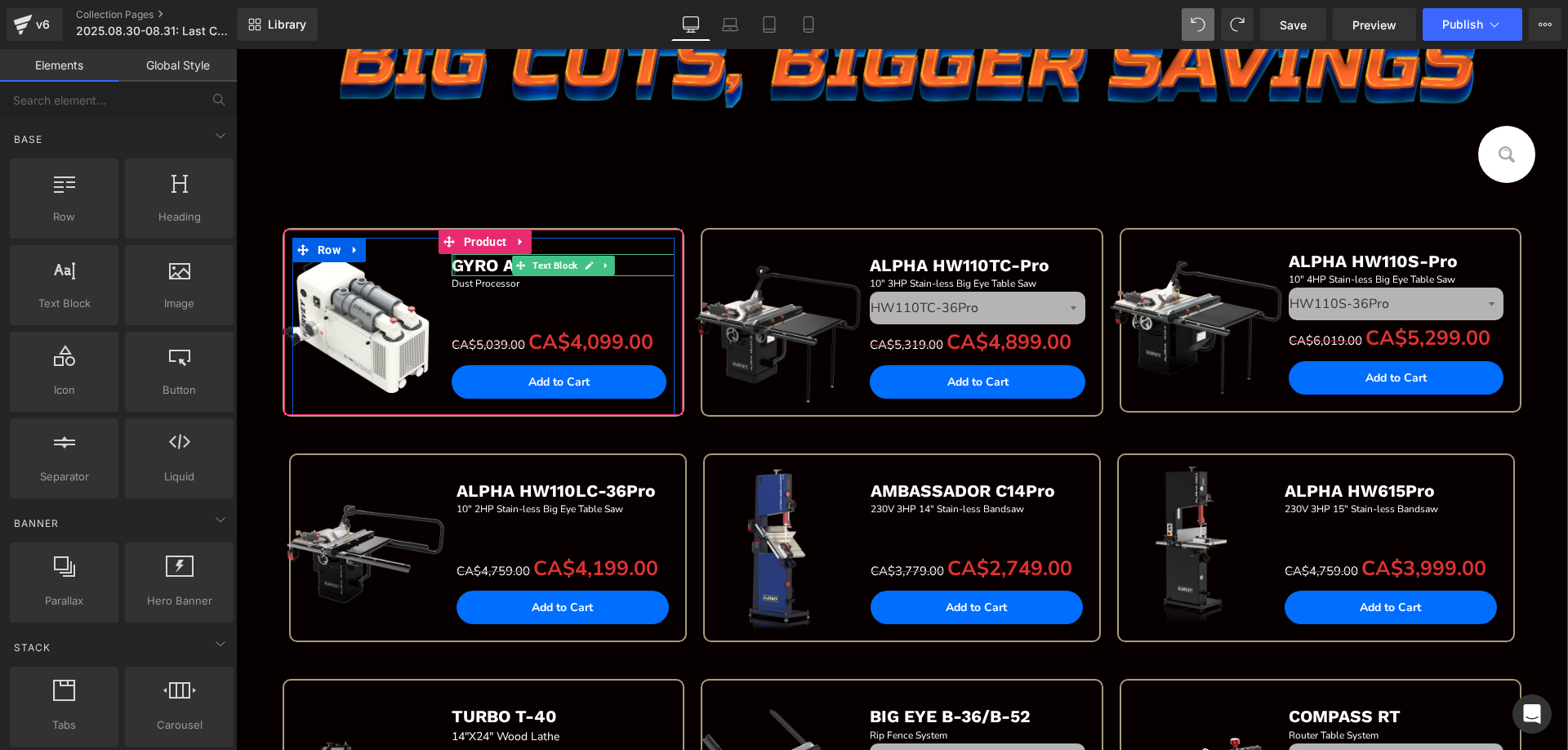
scroll to position [0, 0]
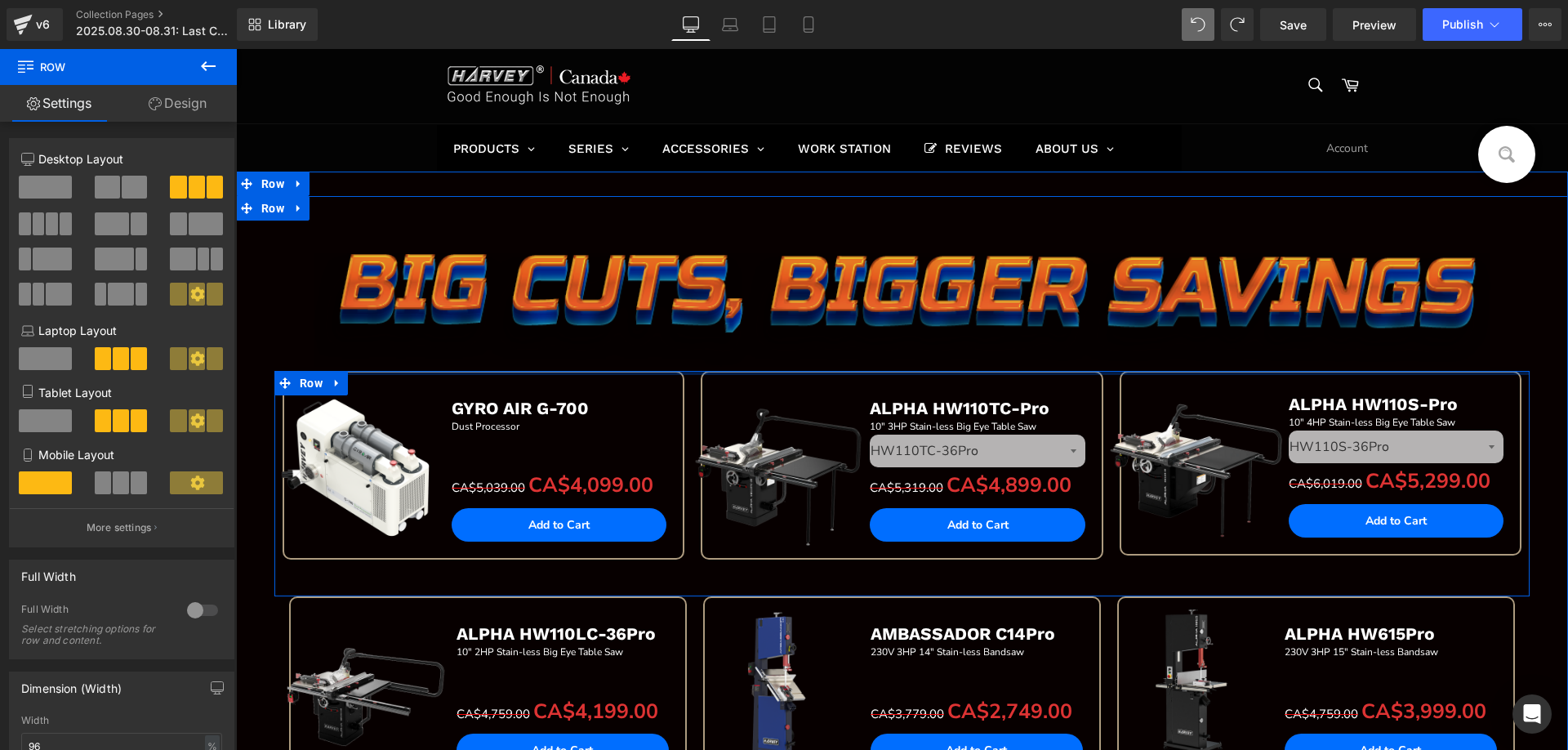
drag, startPoint x: 680, startPoint y: 404, endPoint x: 696, endPoint y: 314, distance: 91.4
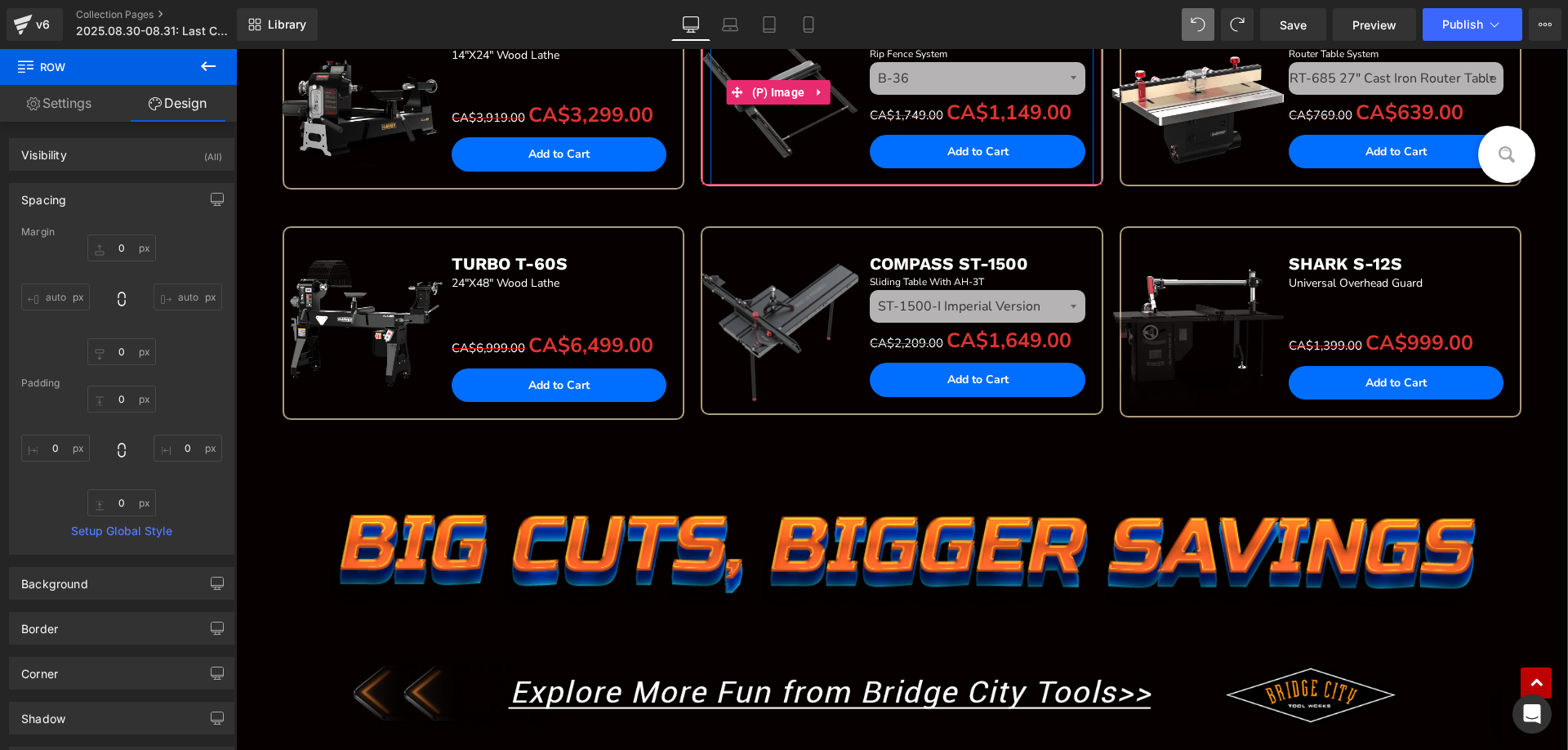
scroll to position [981, 0]
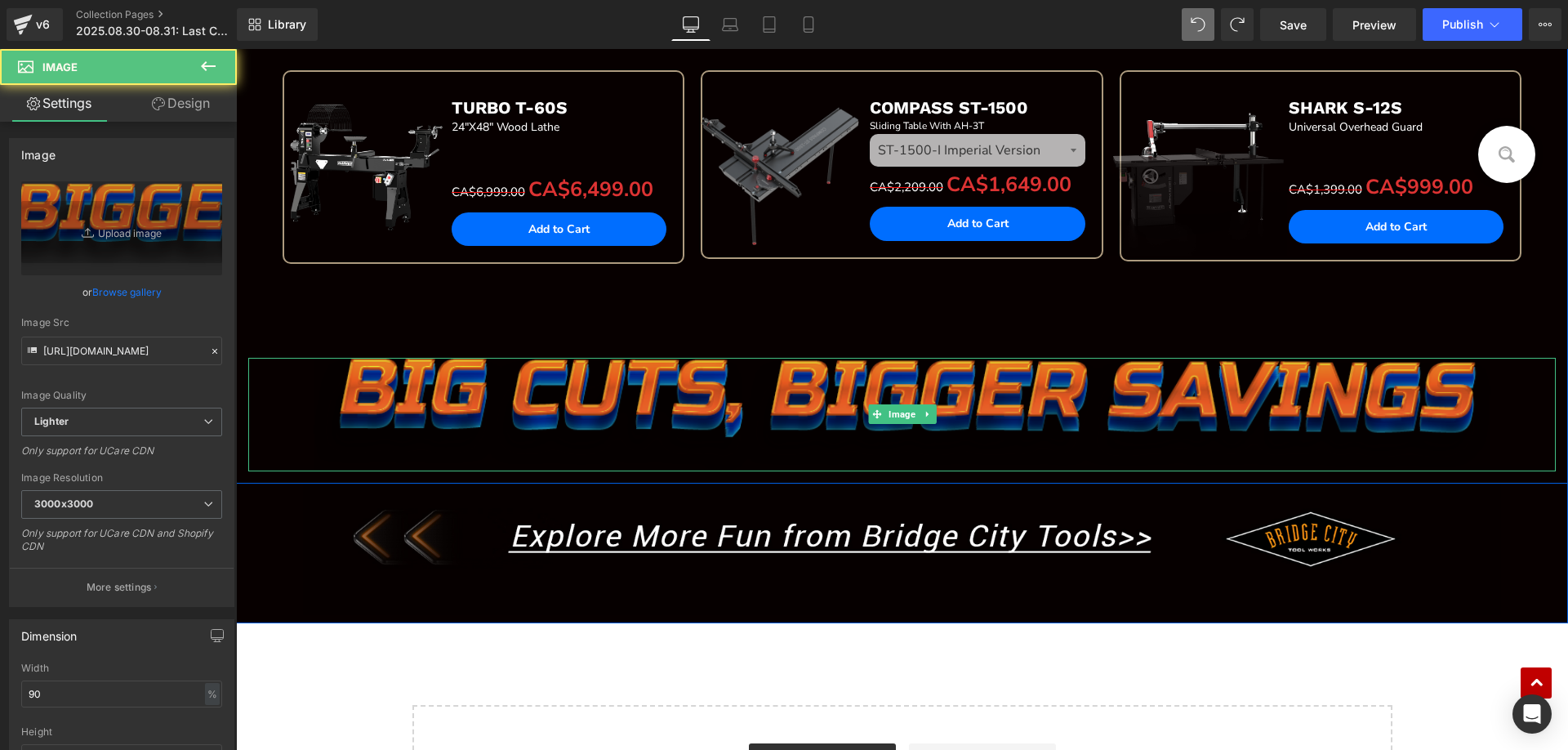
click at [456, 385] on img at bounding box center [902, 414] width 1177 height 114
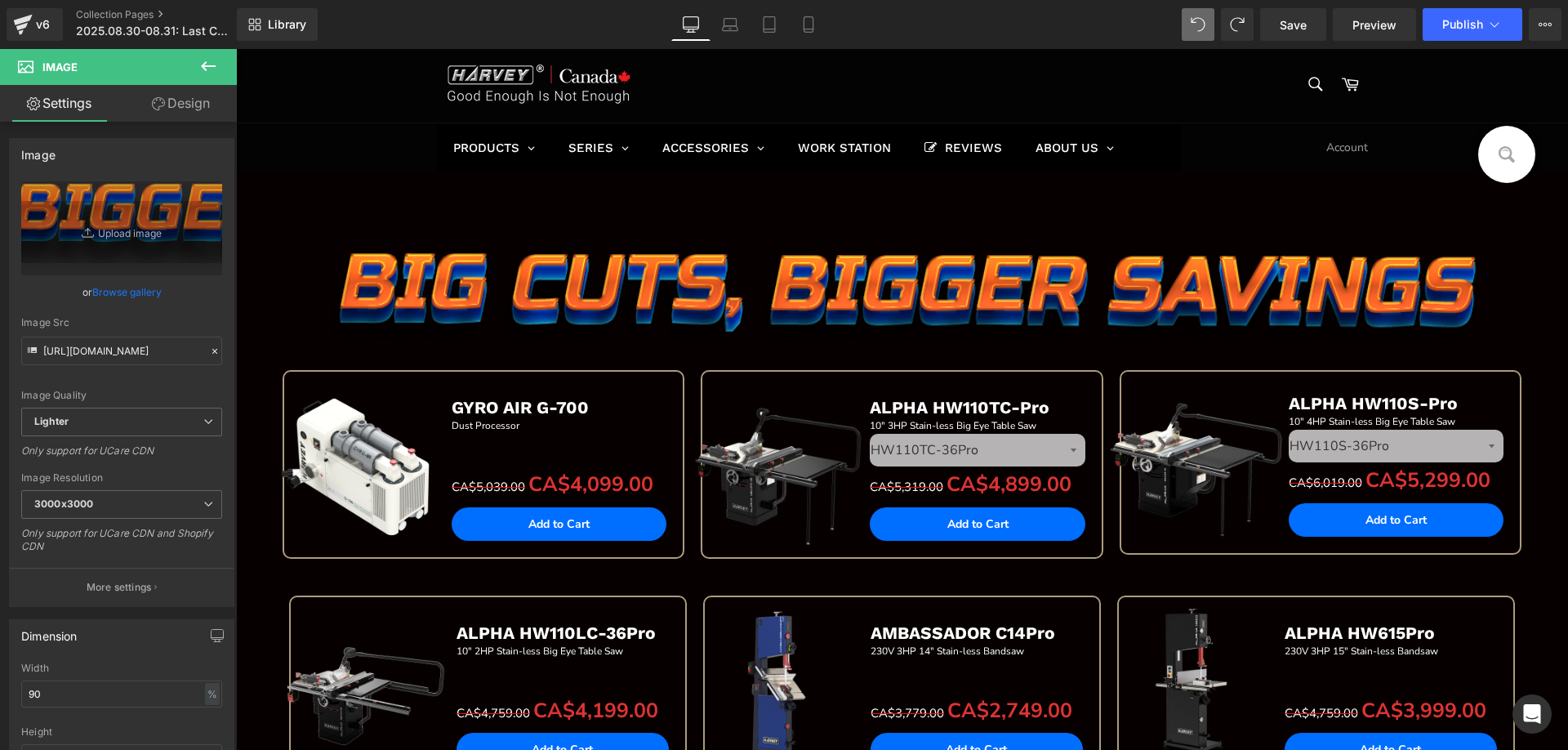
scroll to position [0, 0]
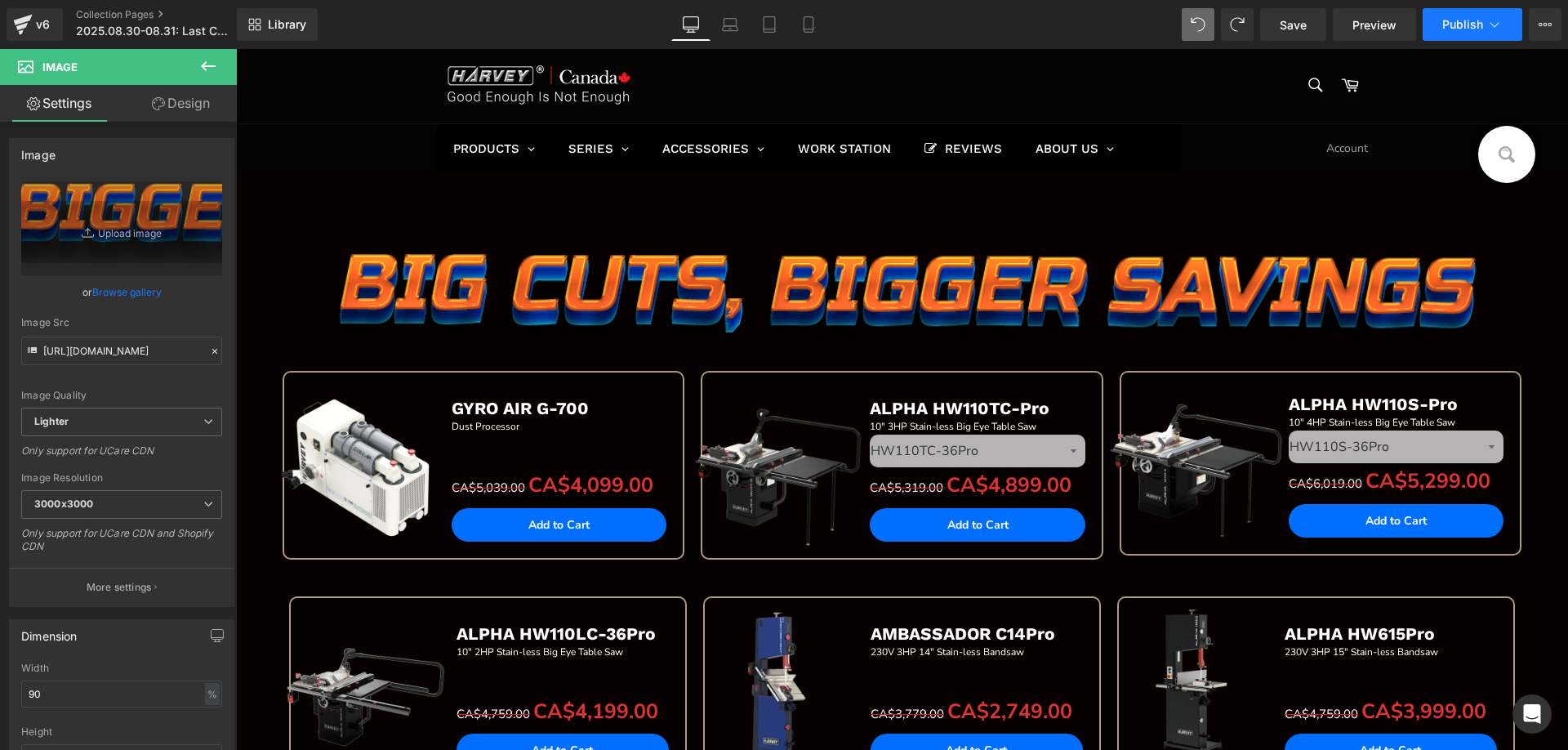
click at [1463, 23] on span "Publish" at bounding box center [1463, 24] width 40 height 13
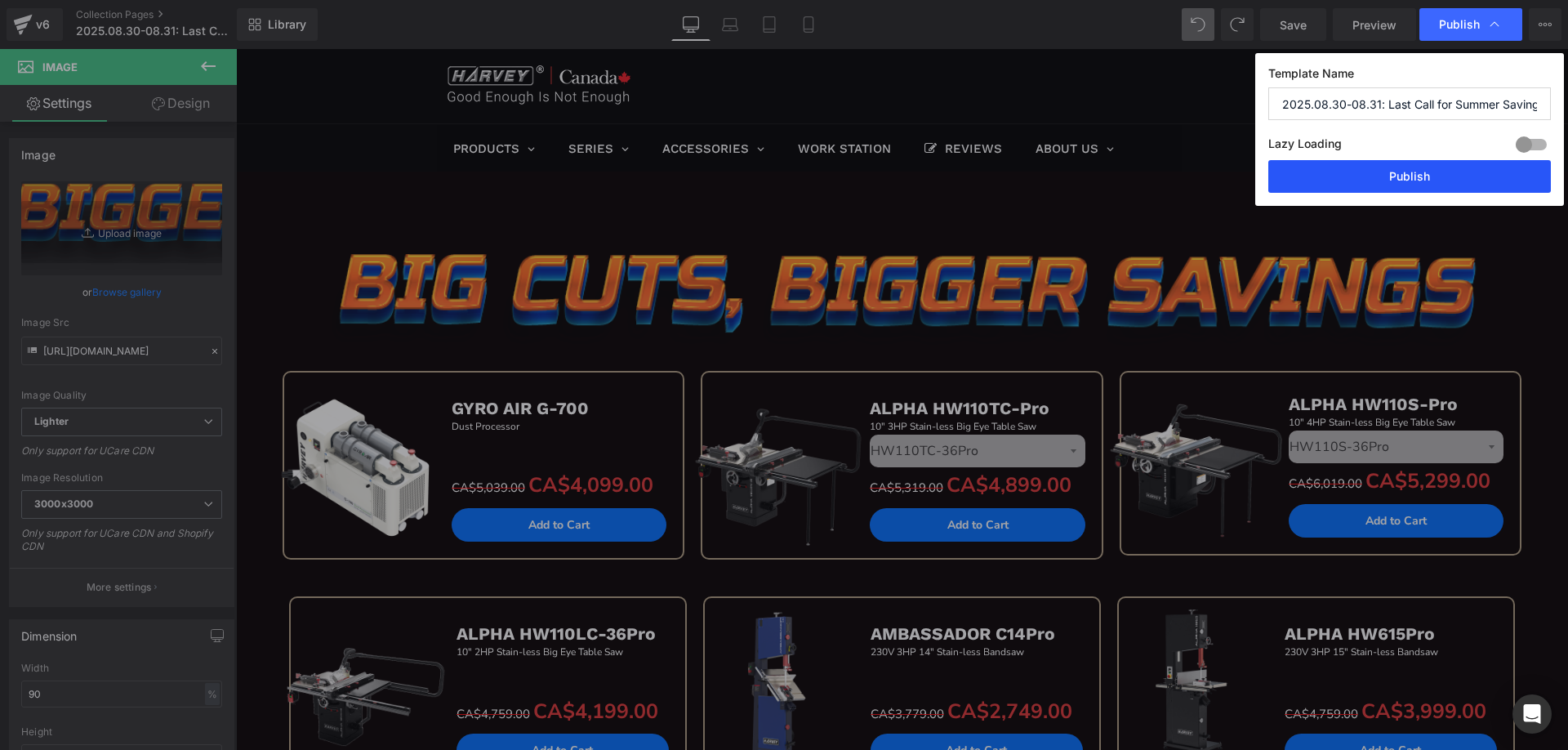
drag, startPoint x: 1356, startPoint y: 183, endPoint x: 681, endPoint y: 127, distance: 677.3
click at [1356, 183] on button "Publish" at bounding box center [1410, 176] width 282 height 33
